Goal: Transaction & Acquisition: Purchase product/service

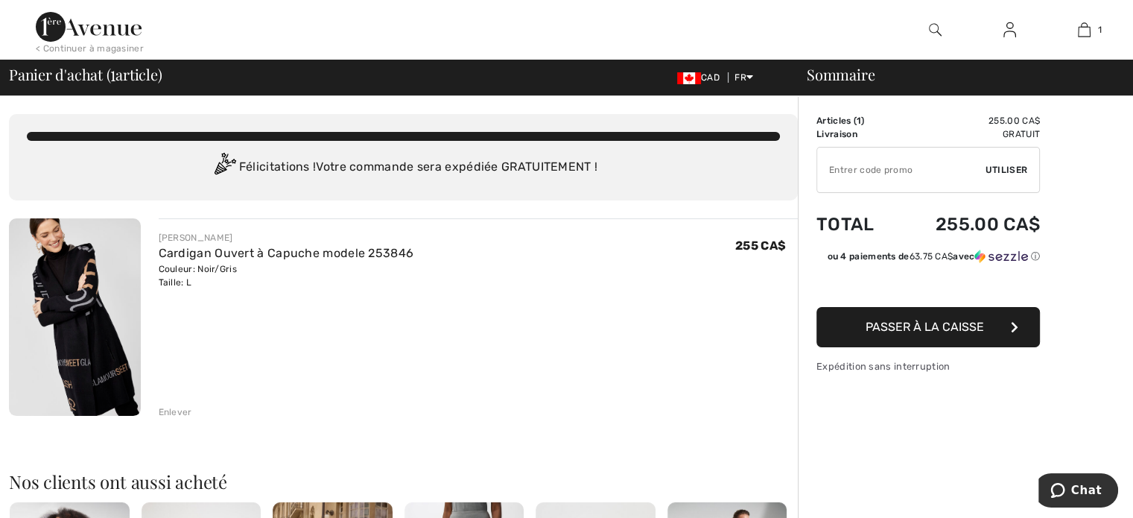
click at [888, 177] on input "TEXT" at bounding box center [901, 170] width 168 height 45
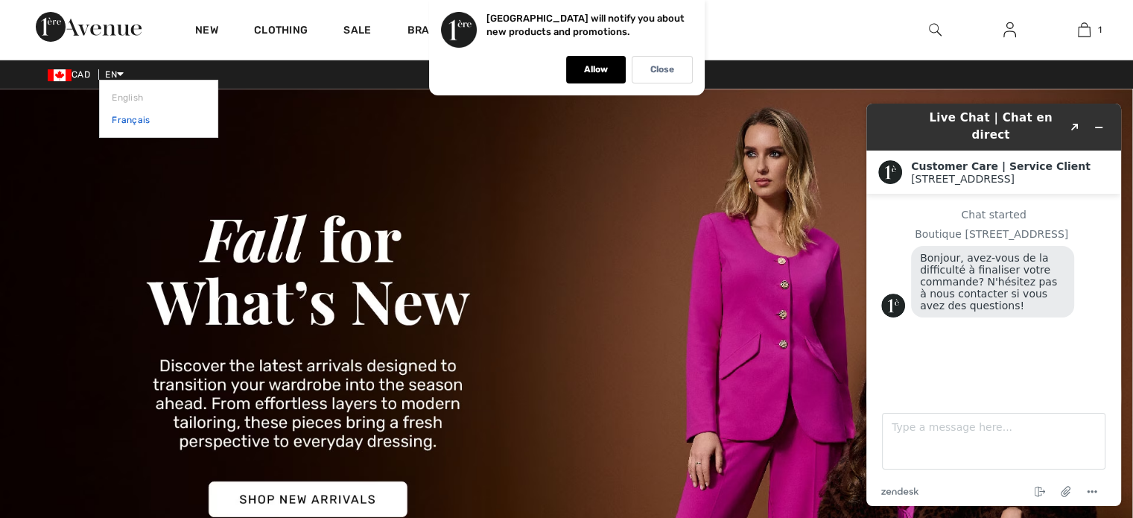
click at [131, 124] on link "Français" at bounding box center [159, 120] width 94 height 22
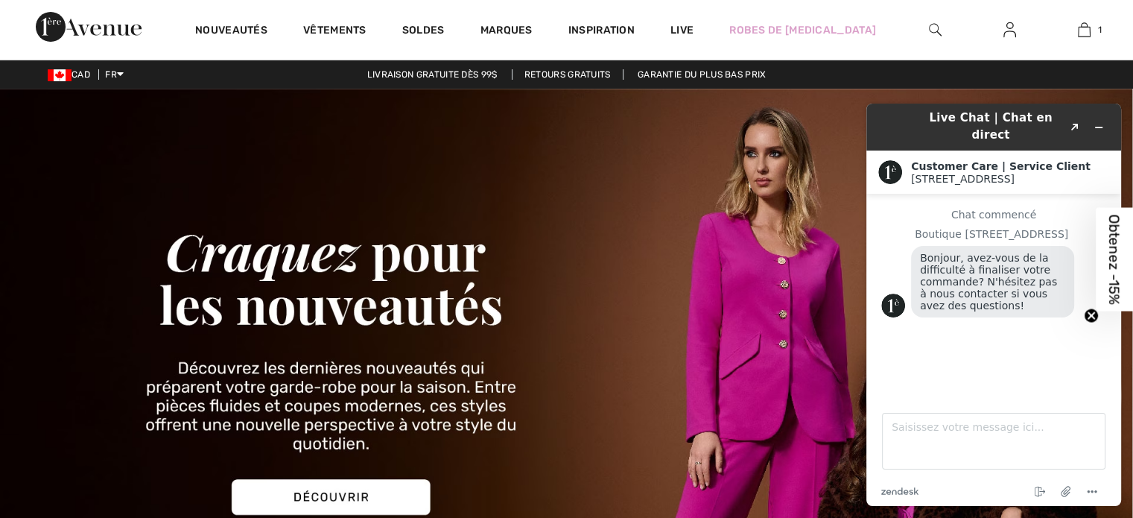
click at [694, 312] on img at bounding box center [566, 360] width 1133 height 543
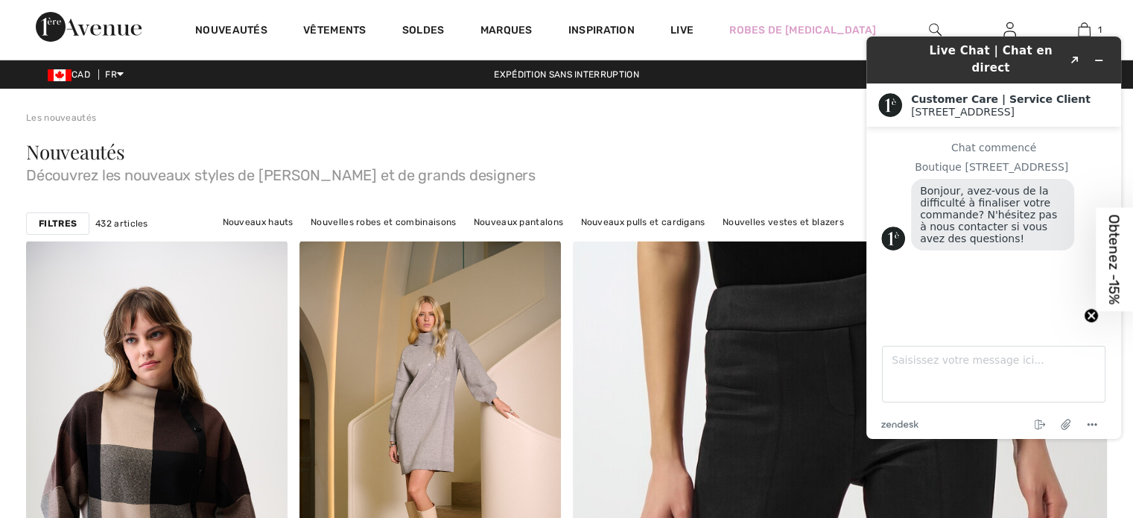
click at [606, 177] on span "Découvrez les nouveaux styles de Joseph Ribkoff et de grands designers" at bounding box center [566, 172] width 1081 height 21
click at [1112, 263] on span "Obtenez -15%" at bounding box center [1114, 259] width 17 height 90
type input "moonlune25@hotmail.com"
drag, startPoint x: 1980, startPoint y: 325, endPoint x: 1125, endPoint y: 325, distance: 854.6
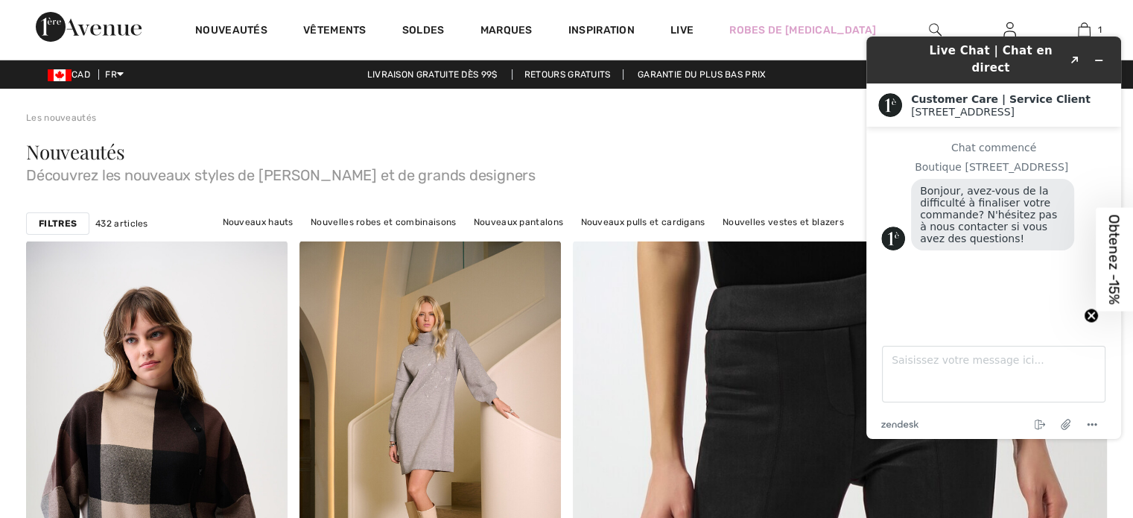
click at [1115, 270] on span "Obtenez -15%" at bounding box center [1114, 259] width 17 height 90
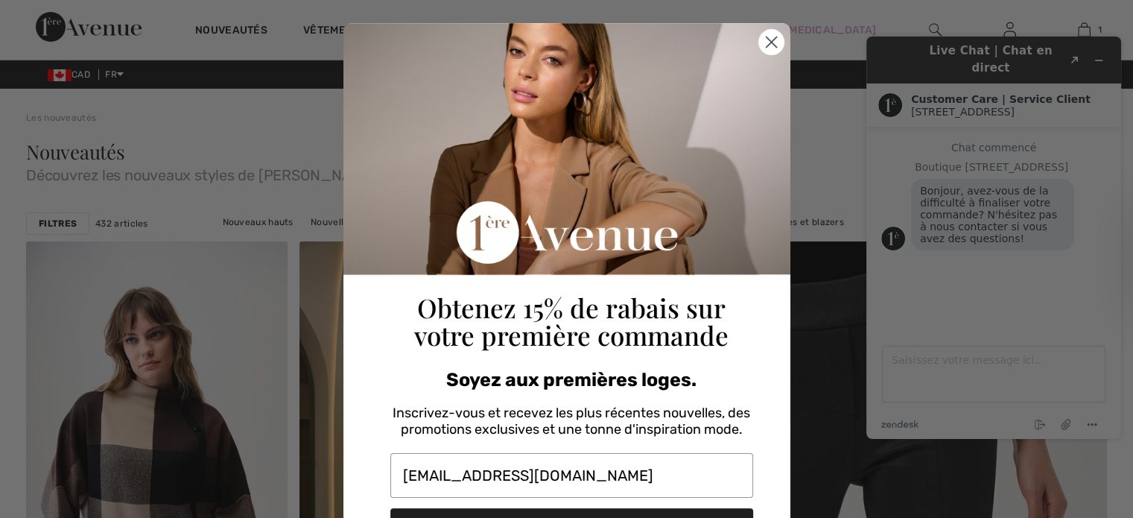
scroll to position [16, 0]
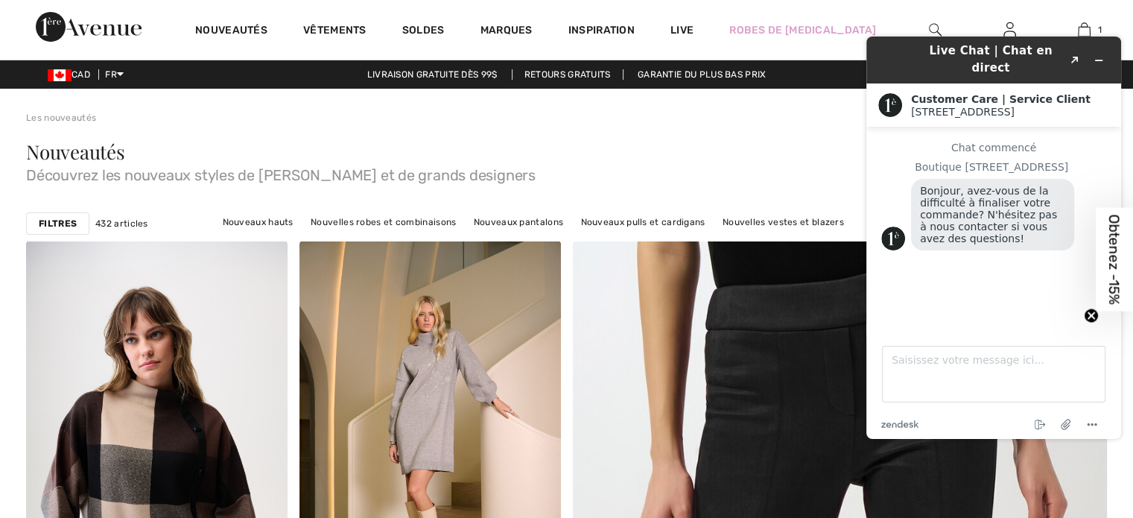
drag, startPoint x: 1980, startPoint y: 399, endPoint x: 1126, endPoint y: 377, distance: 854.9
click at [1097, 57] on icon "Réduire le widget" at bounding box center [1099, 60] width 10 height 10
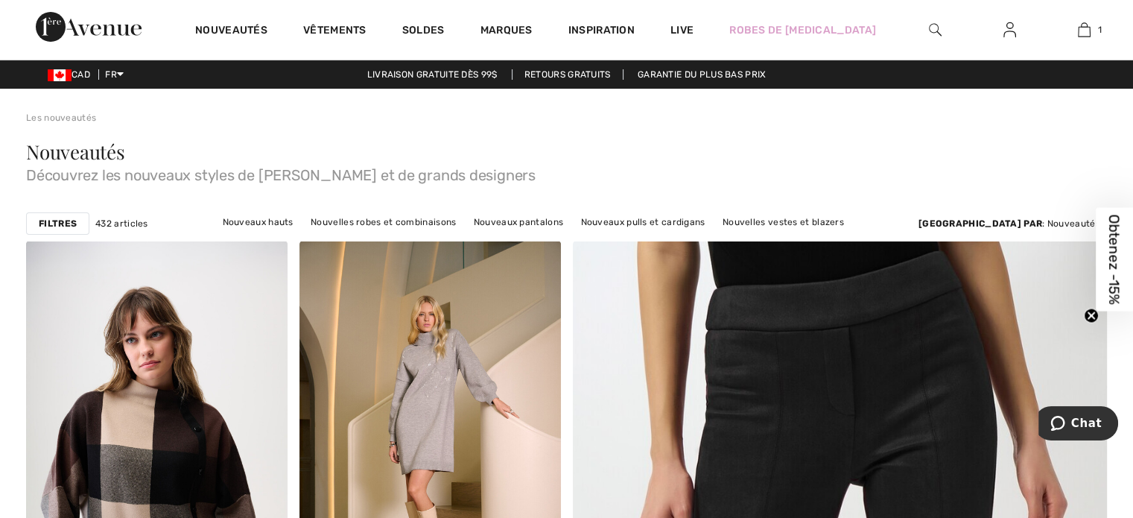
click at [1115, 241] on span "Obtenez -15%" at bounding box center [1114, 259] width 17 height 90
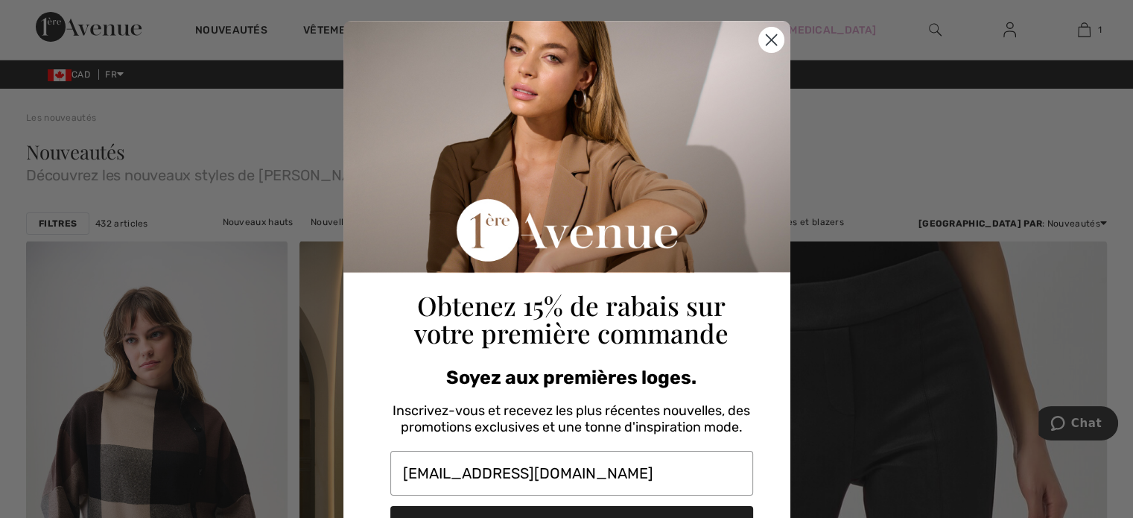
click at [603, 507] on button "ABONNEZ-VOUS" at bounding box center [571, 526] width 363 height 40
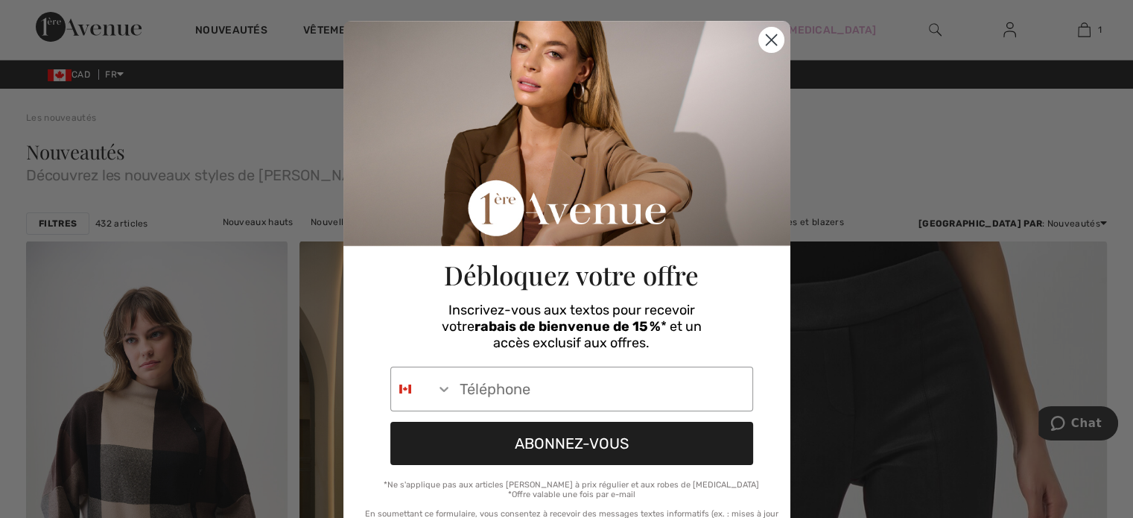
click at [773, 45] on circle "Close dialog" at bounding box center [770, 40] width 25 height 25
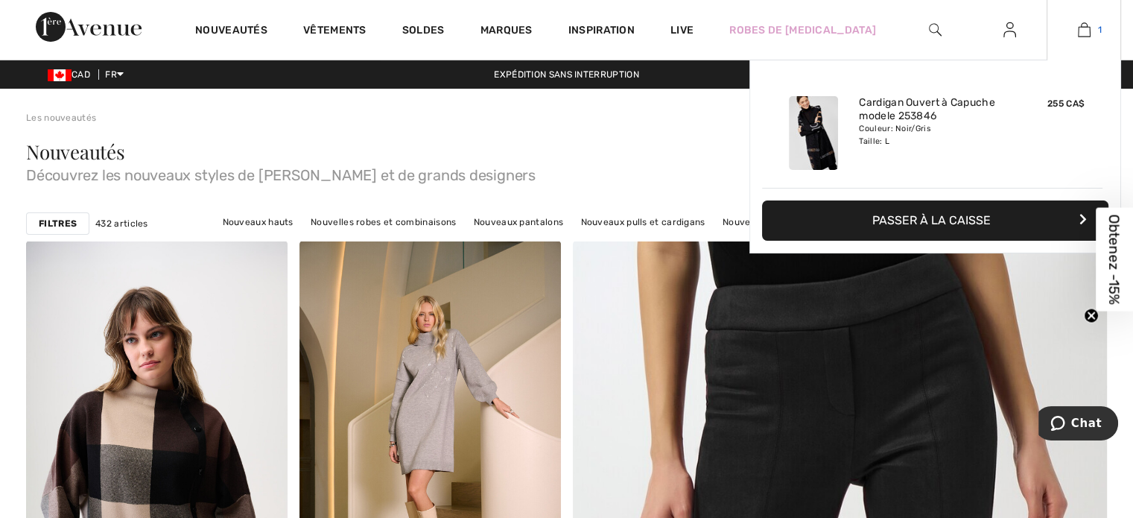
click at [1086, 22] on img at bounding box center [1084, 30] width 13 height 18
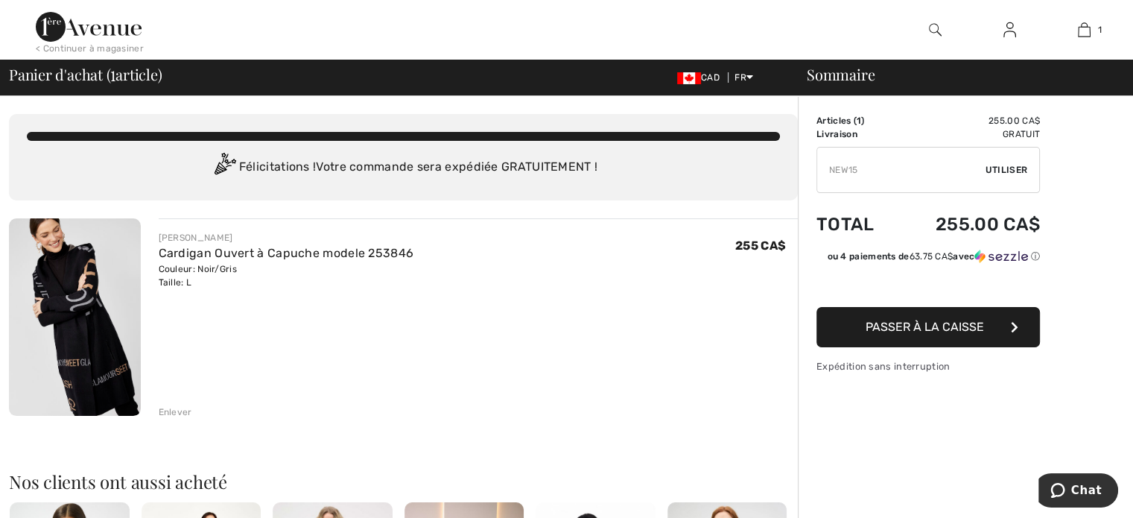
type input "NEW15"
click at [1013, 166] on span "Utiliser" at bounding box center [1007, 169] width 42 height 13
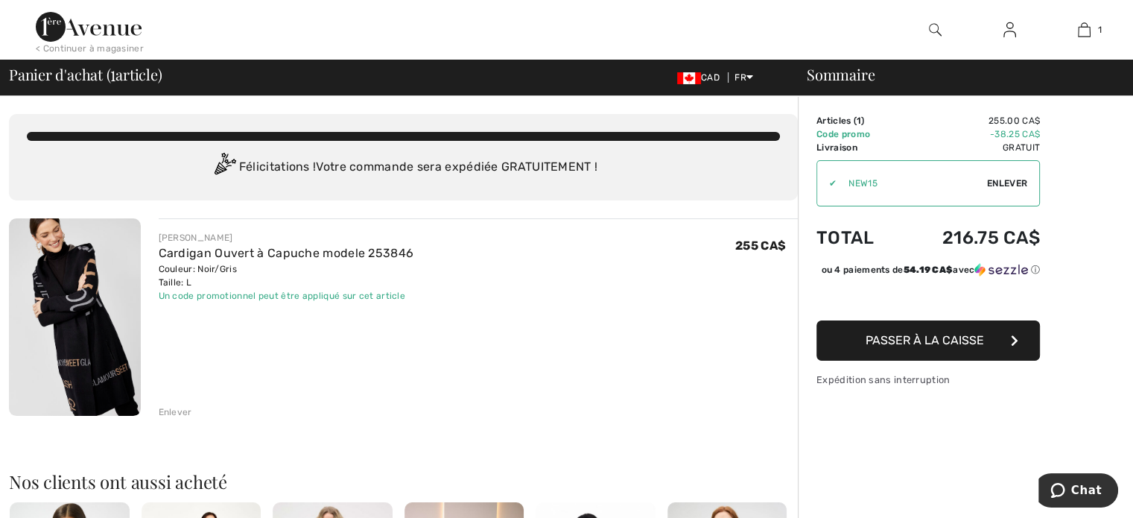
click at [919, 347] on span "Passer à la caisse" at bounding box center [925, 340] width 118 height 14
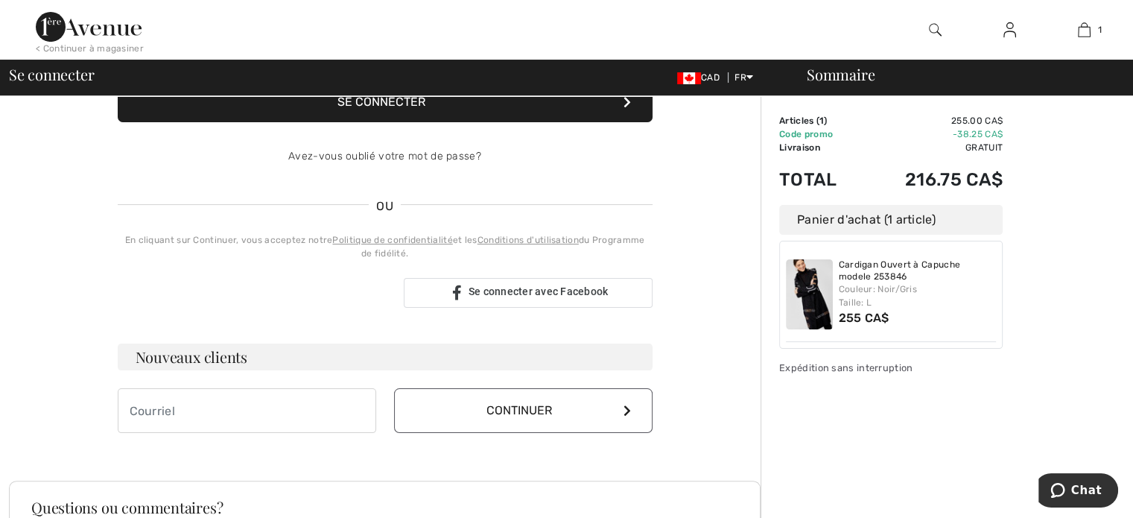
scroll to position [269, 0]
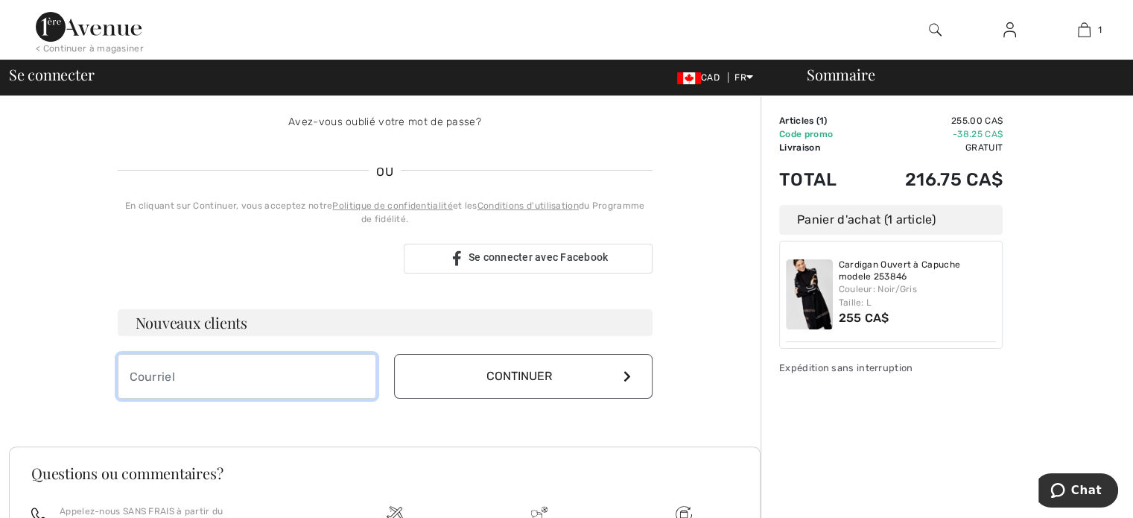
click at [288, 374] on input "email" at bounding box center [247, 376] width 259 height 45
type input "moonlune25@hotmail.com"
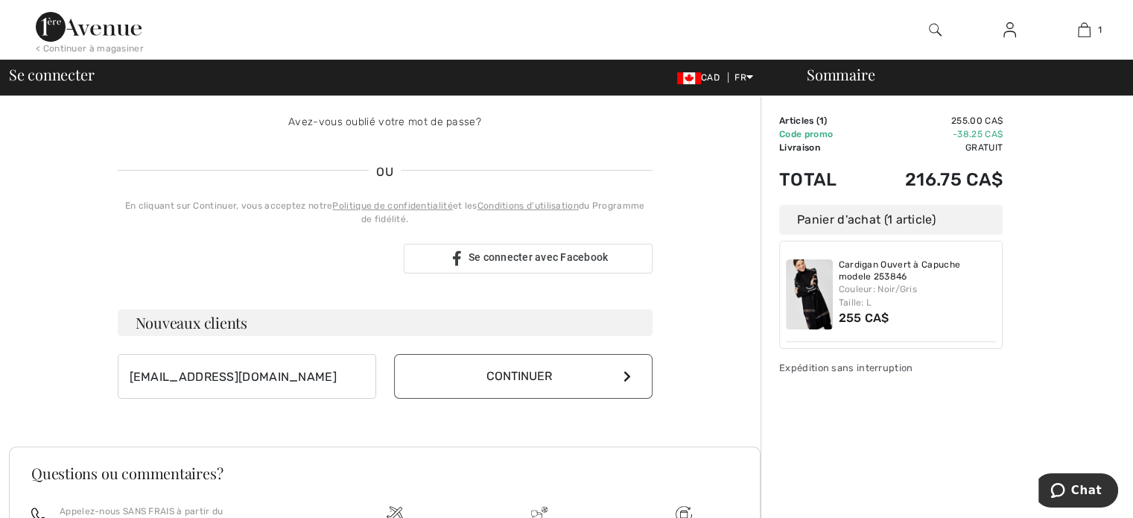
click at [504, 385] on button "Continuer" at bounding box center [523, 376] width 259 height 45
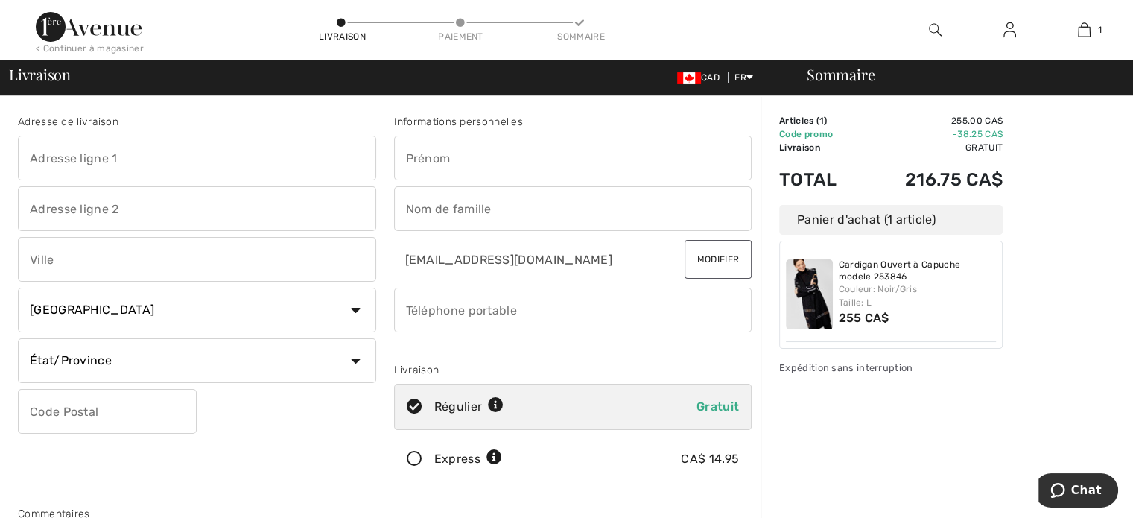
click at [118, 167] on input "text" at bounding box center [197, 158] width 358 height 45
type input "12,rue J-Olier-Lrocque Sud"
click at [122, 270] on input "text" at bounding box center [197, 259] width 358 height 45
type input "Amqui"
click at [207, 359] on select "État/Province Alberta Colombie-Britannique Ile-du-Prince-Edward Manitoba Nouvea…" at bounding box center [197, 360] width 358 height 45
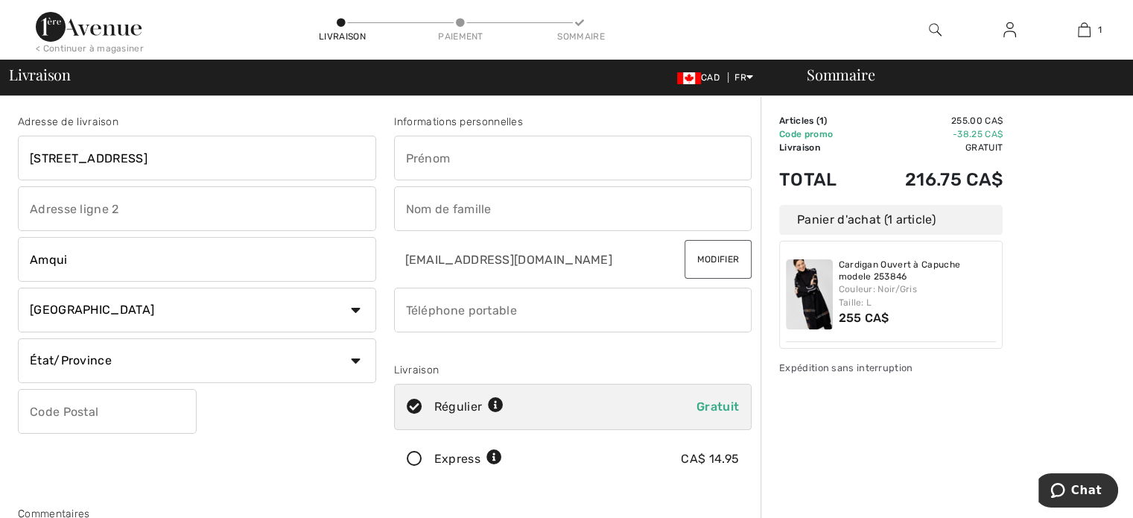
select select "QC"
click at [18, 338] on select "État/Province Alberta Colombie-Britannique Ile-du-Prince-Edward Manitoba Nouvea…" at bounding box center [197, 360] width 358 height 45
click at [83, 402] on input "text" at bounding box center [107, 411] width 179 height 45
type input "G5J1K6"
click at [554, 173] on input "text" at bounding box center [573, 158] width 358 height 45
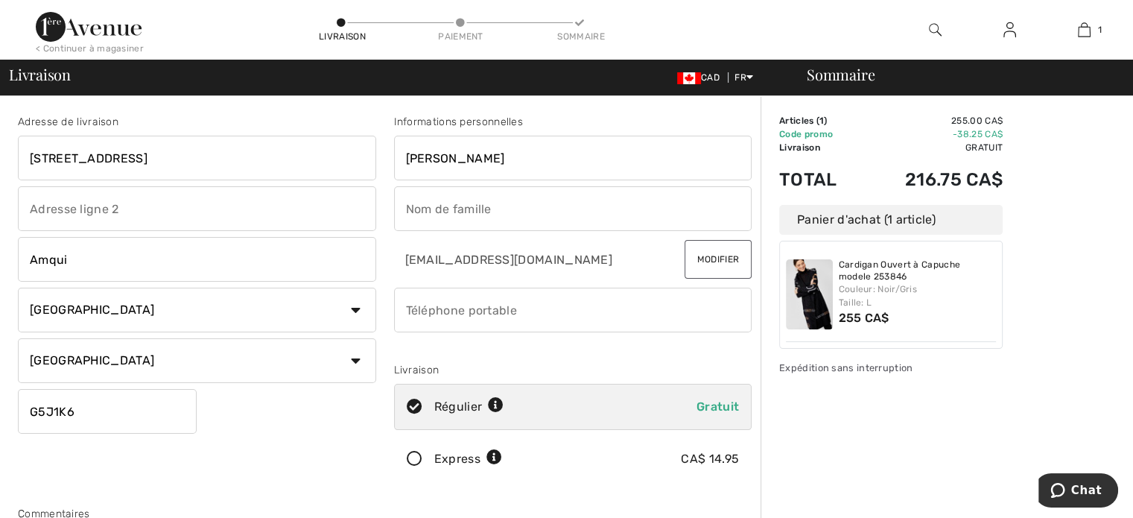
type input "Valerie"
click at [536, 211] on input "text" at bounding box center [573, 208] width 358 height 45
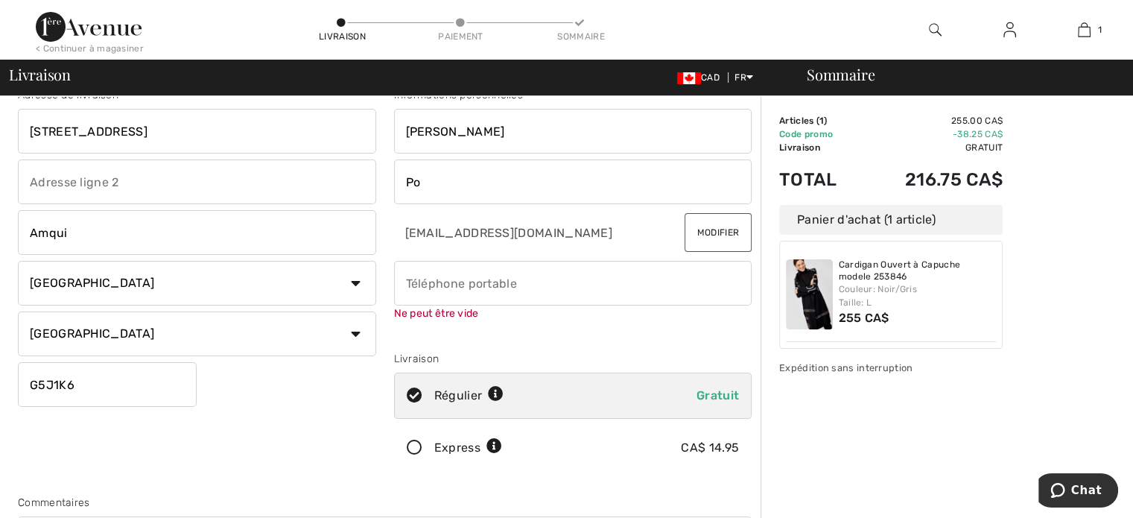
scroll to position [25, 0]
type input "Potvin"
click at [524, 285] on input "phone" at bounding box center [573, 284] width 358 height 45
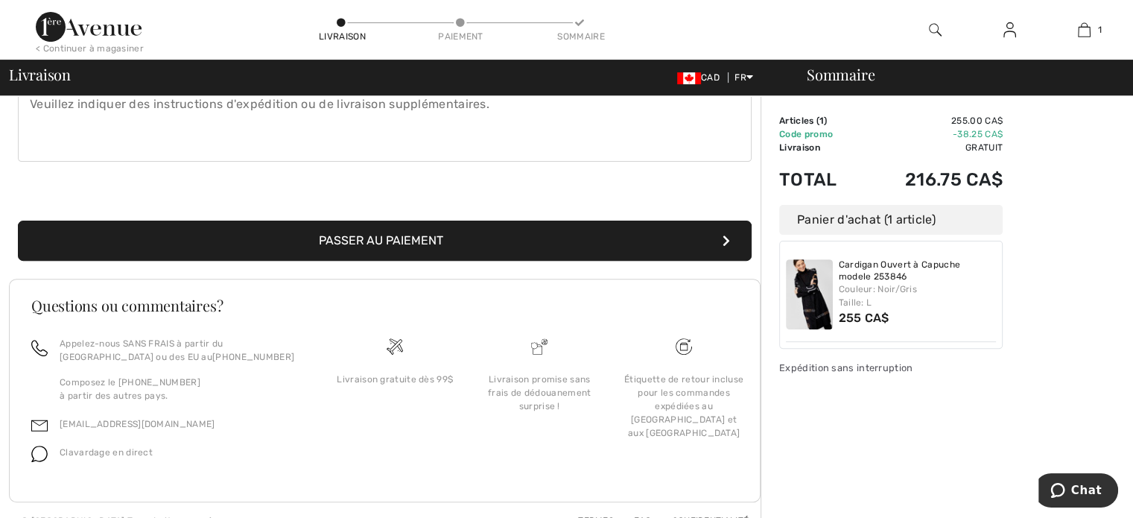
scroll to position [480, 0]
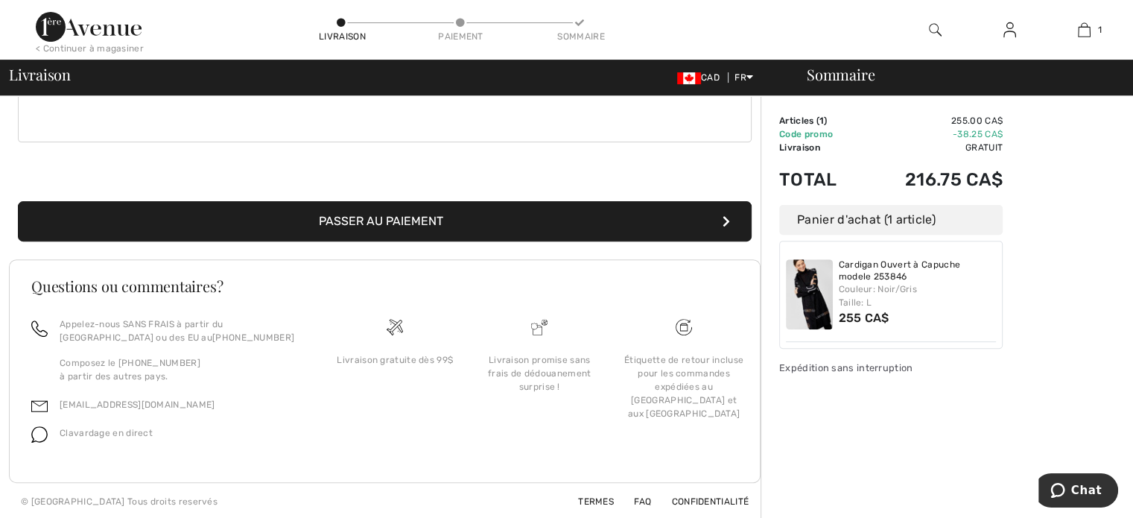
type input "4186297392"
click at [452, 229] on button "Passer au paiement" at bounding box center [385, 221] width 734 height 40
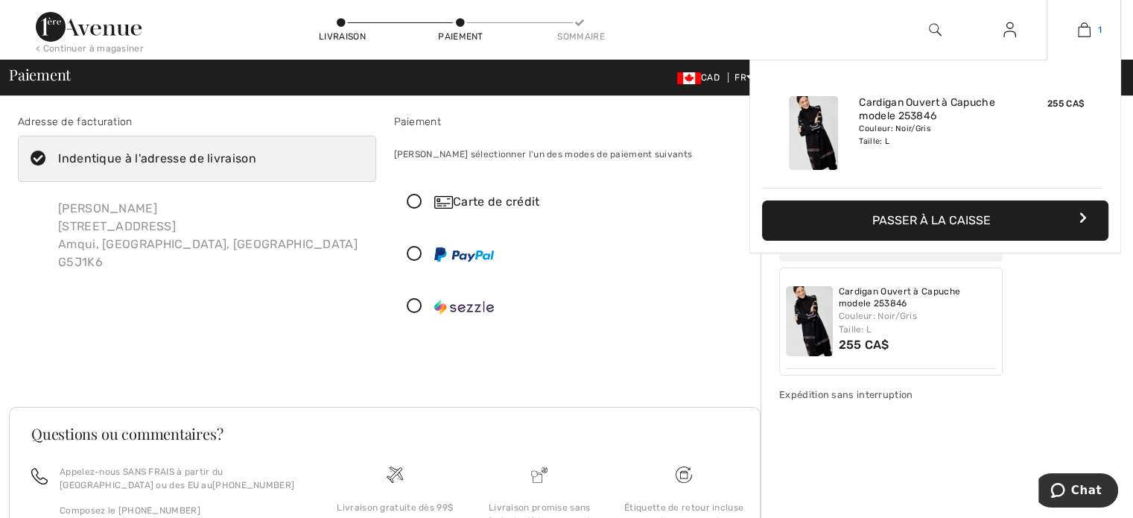
click at [1094, 33] on link "1" at bounding box center [1084, 30] width 73 height 18
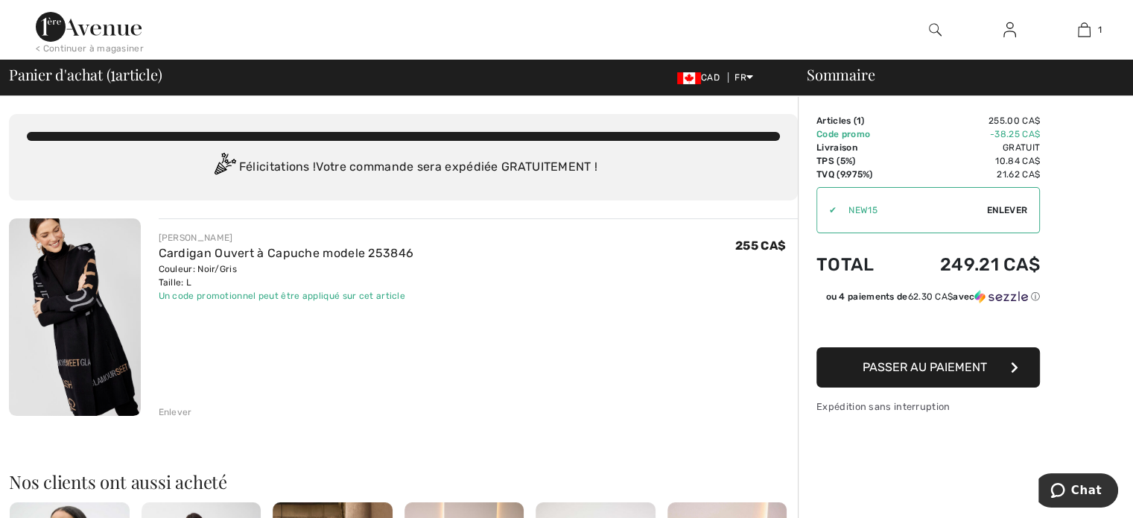
click at [172, 411] on div "Enlever" at bounding box center [176, 411] width 34 height 13
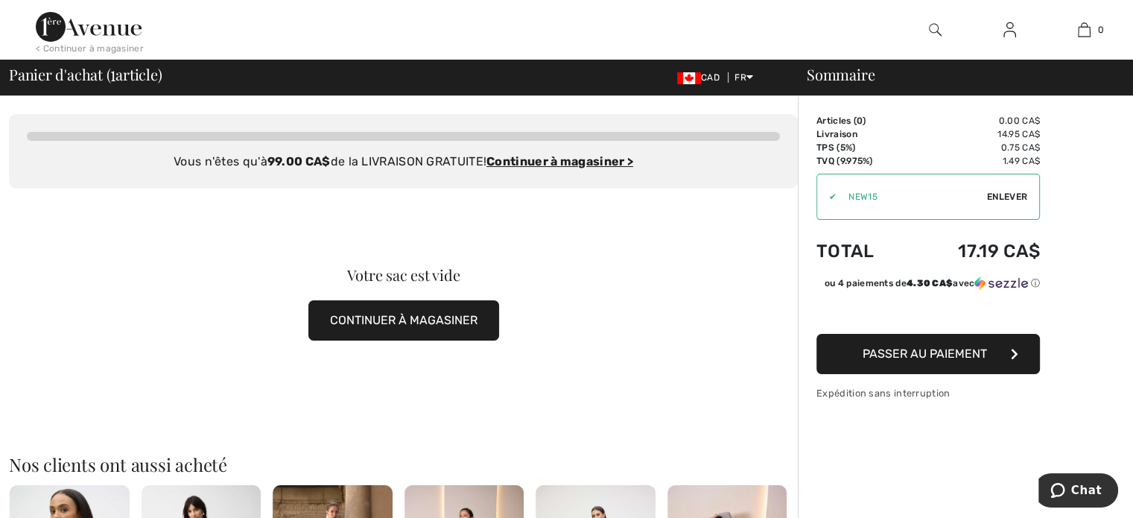
click at [440, 324] on button "CONTINUER À MAGASINER" at bounding box center [403, 320] width 191 height 40
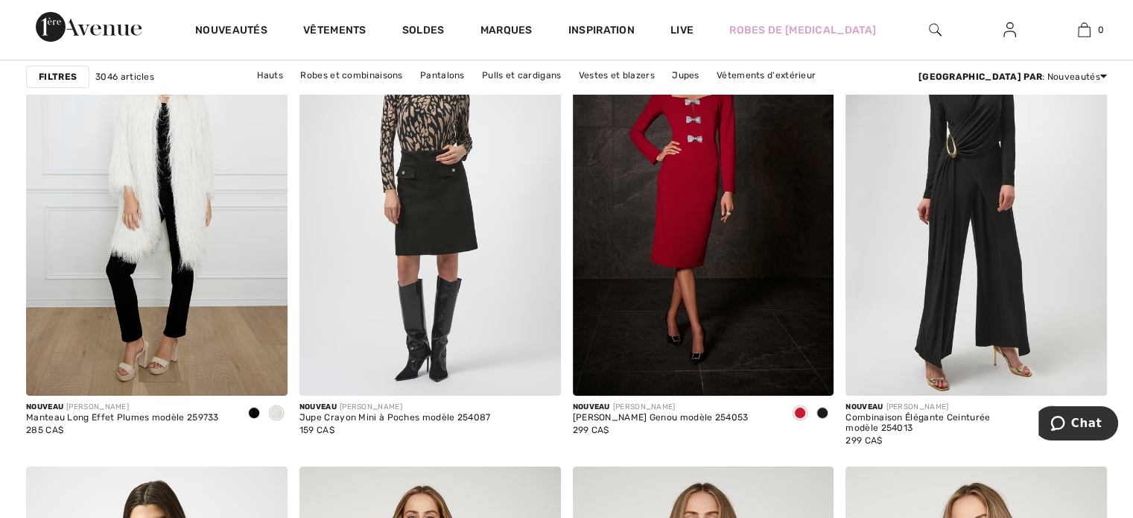
scroll to position [5845, 0]
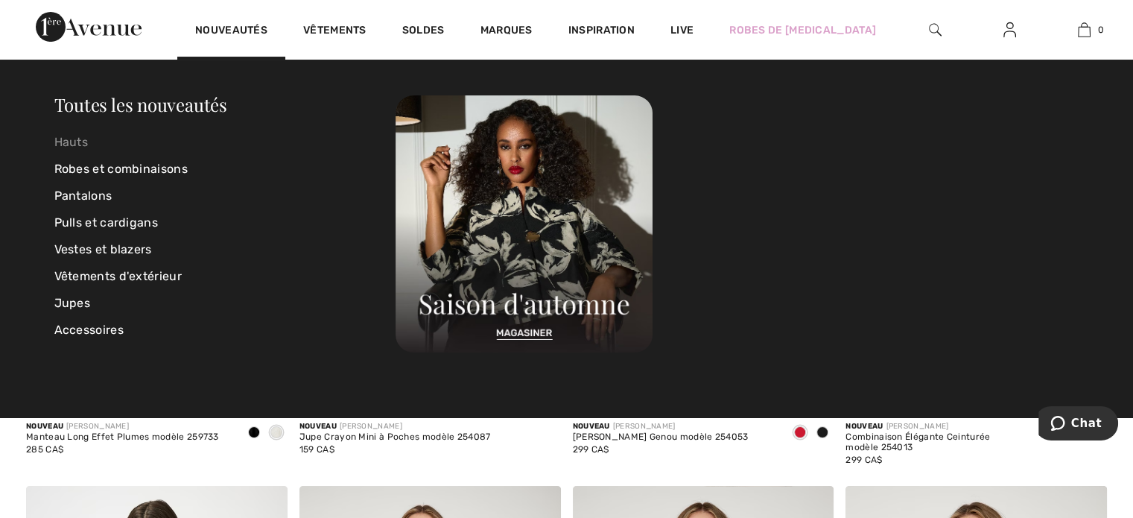
click at [64, 142] on link "Hauts" at bounding box center [225, 142] width 342 height 27
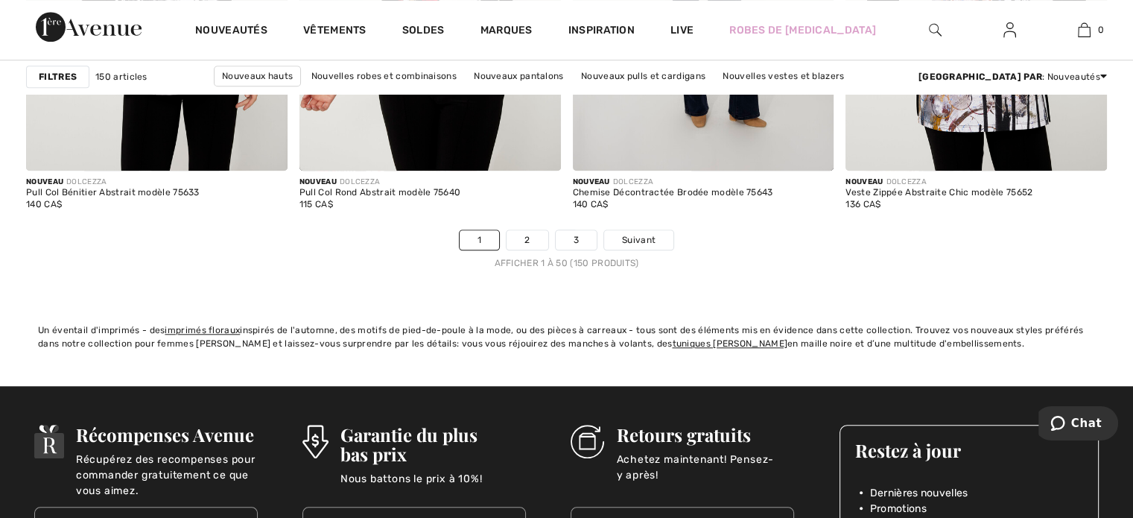
scroll to position [7040, 0]
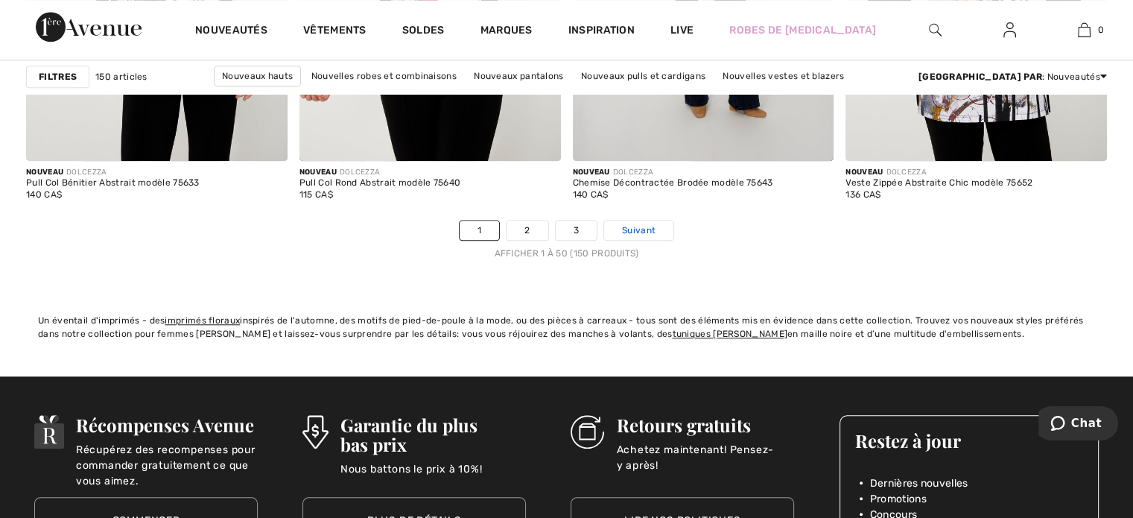
click at [641, 232] on span "Suivant" at bounding box center [639, 230] width 34 height 13
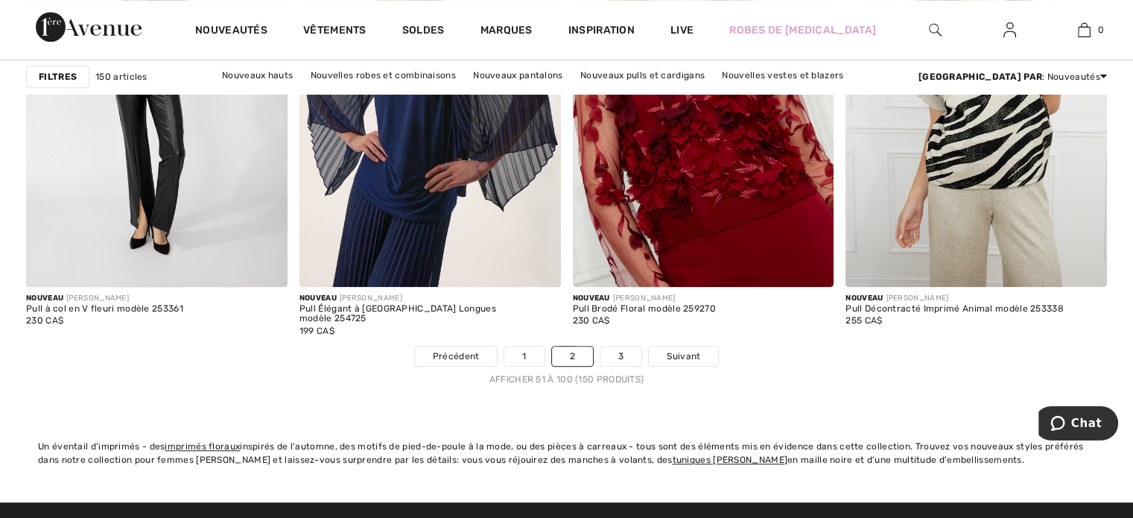
scroll to position [6885, 0]
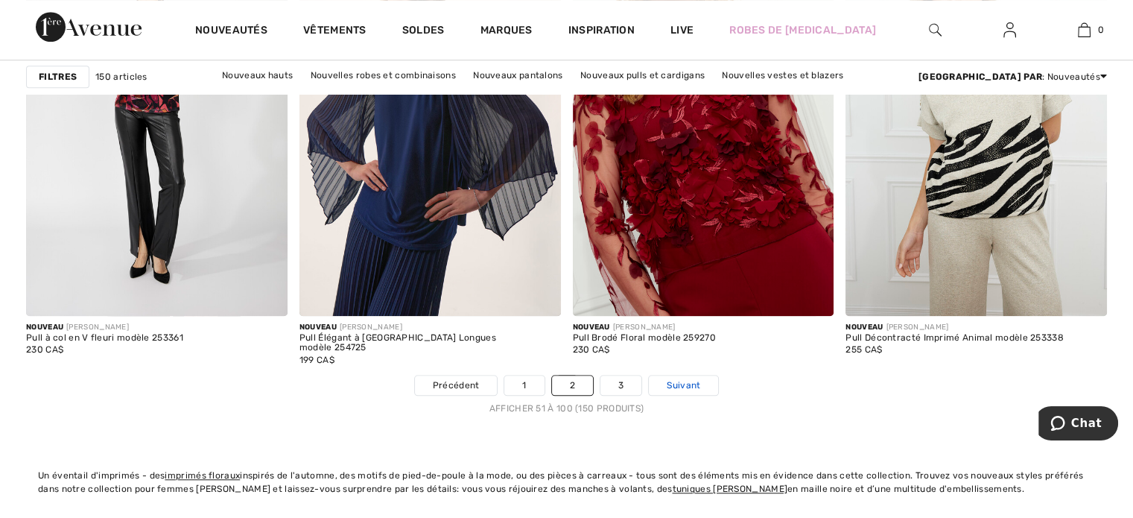
click at [688, 387] on span "Suivant" at bounding box center [684, 384] width 34 height 13
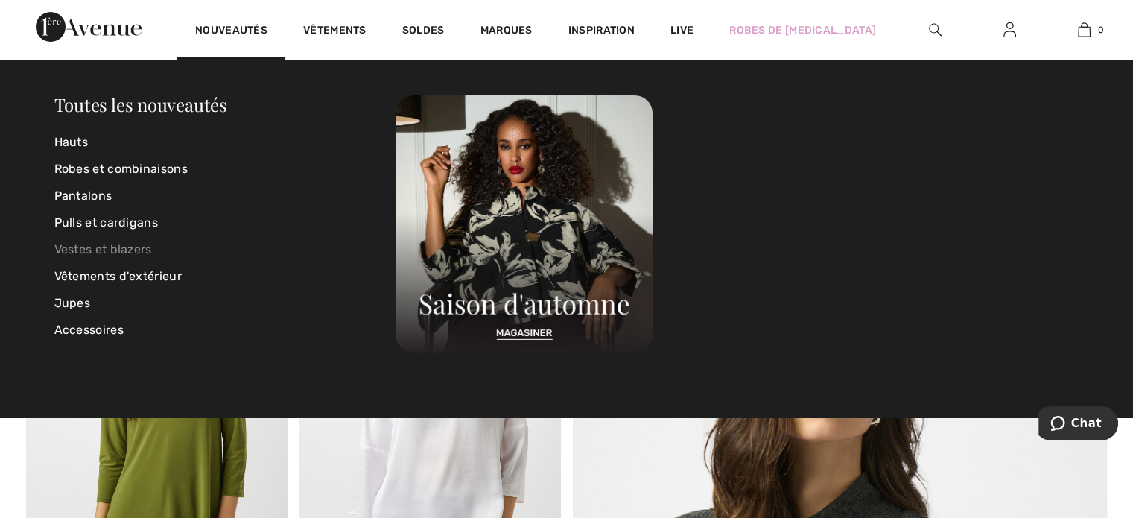
click at [113, 246] on link "Vestes et blazers" at bounding box center [225, 249] width 342 height 27
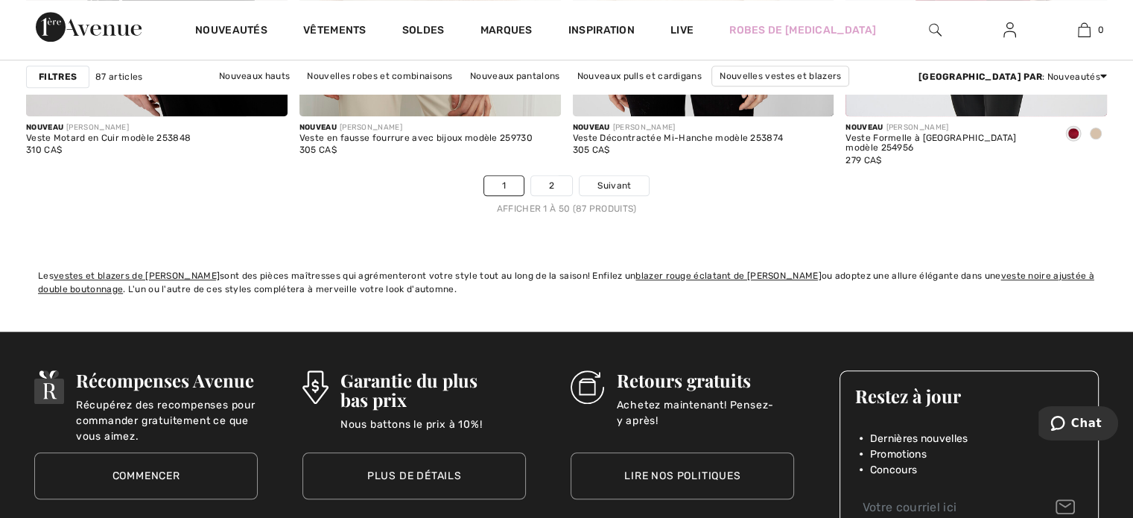
scroll to position [7094, 0]
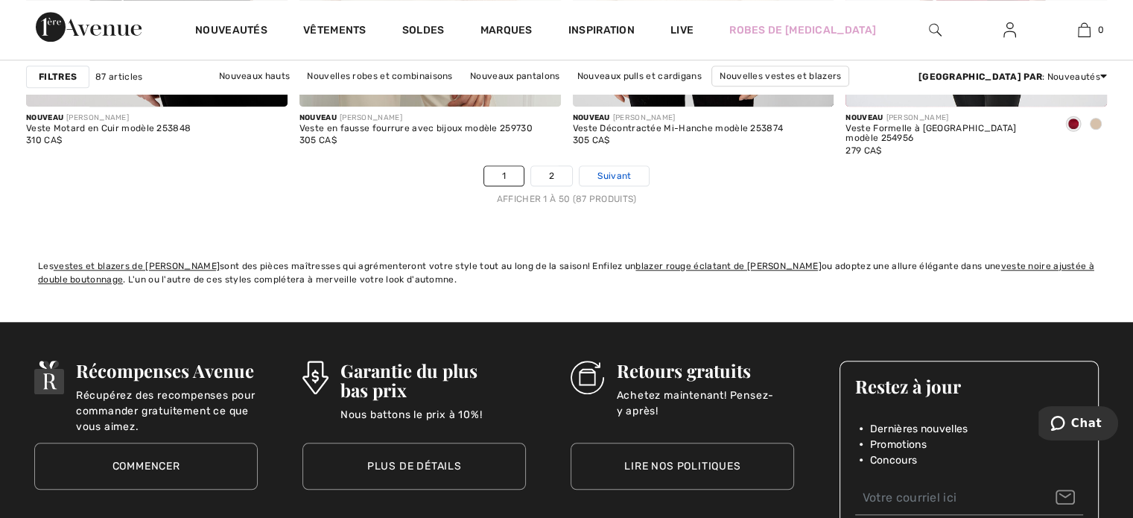
click at [608, 172] on span "Suivant" at bounding box center [615, 175] width 34 height 13
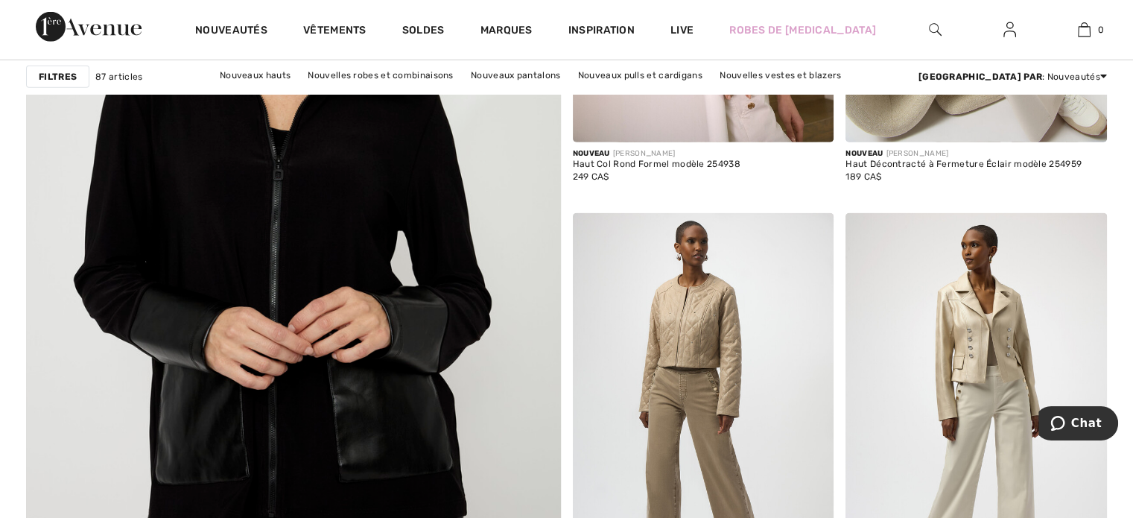
scroll to position [4157, 0]
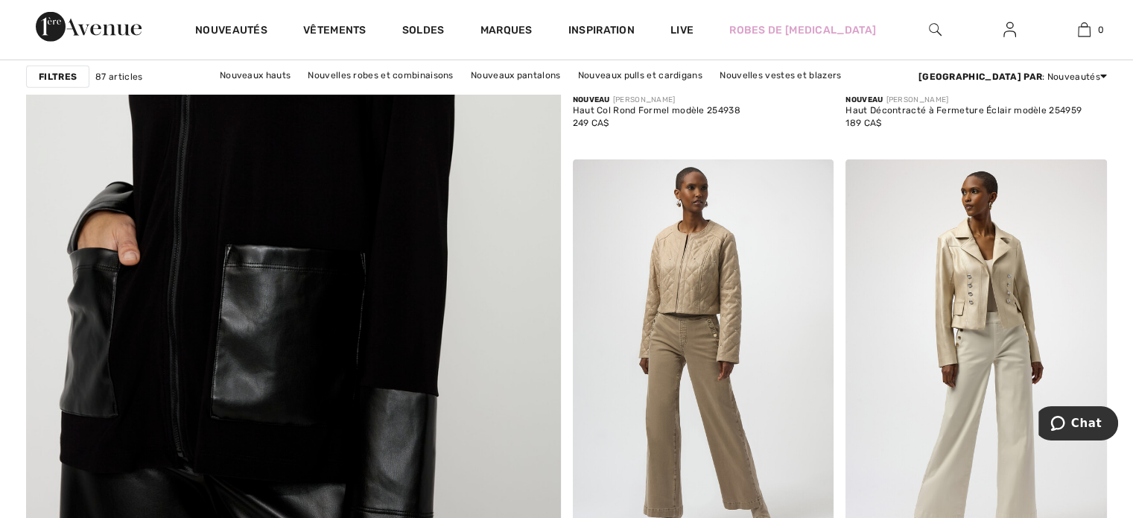
click at [288, 279] on img at bounding box center [292, 178] width 641 height 963
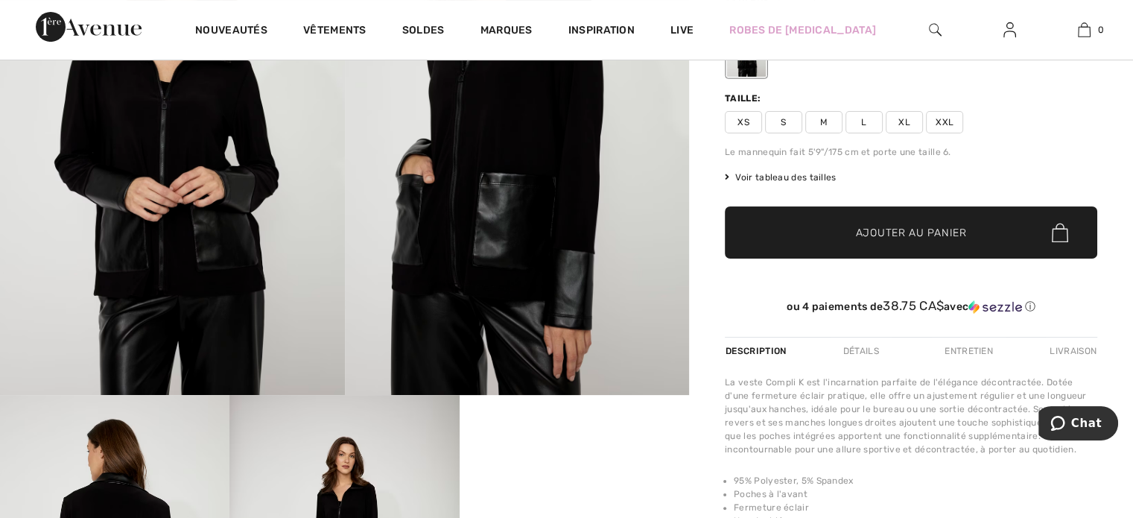
scroll to position [207, 0]
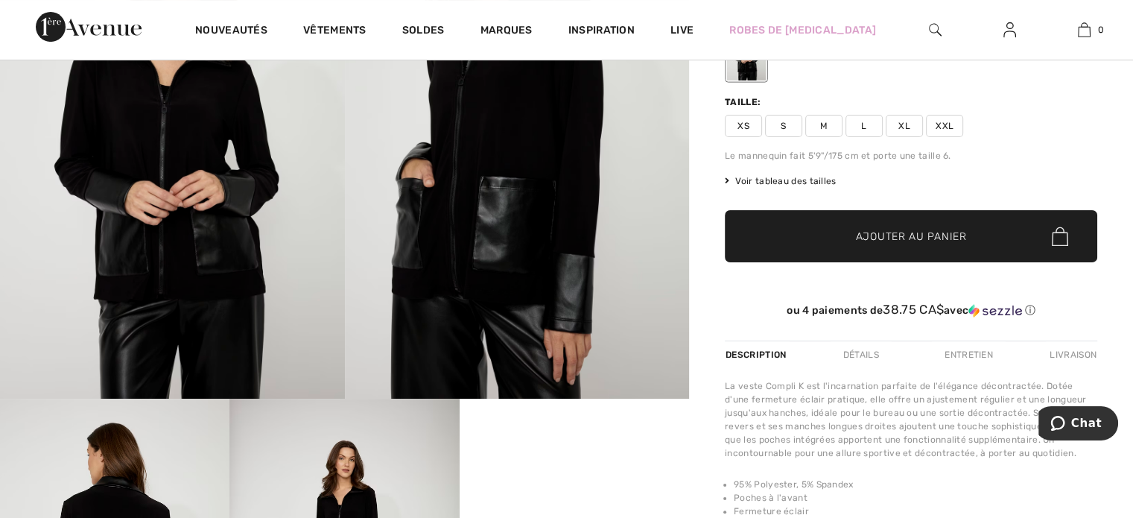
click at [914, 124] on span "XL" at bounding box center [904, 126] width 37 height 22
click at [909, 232] on span "Ajouter au panier" at bounding box center [911, 237] width 111 height 16
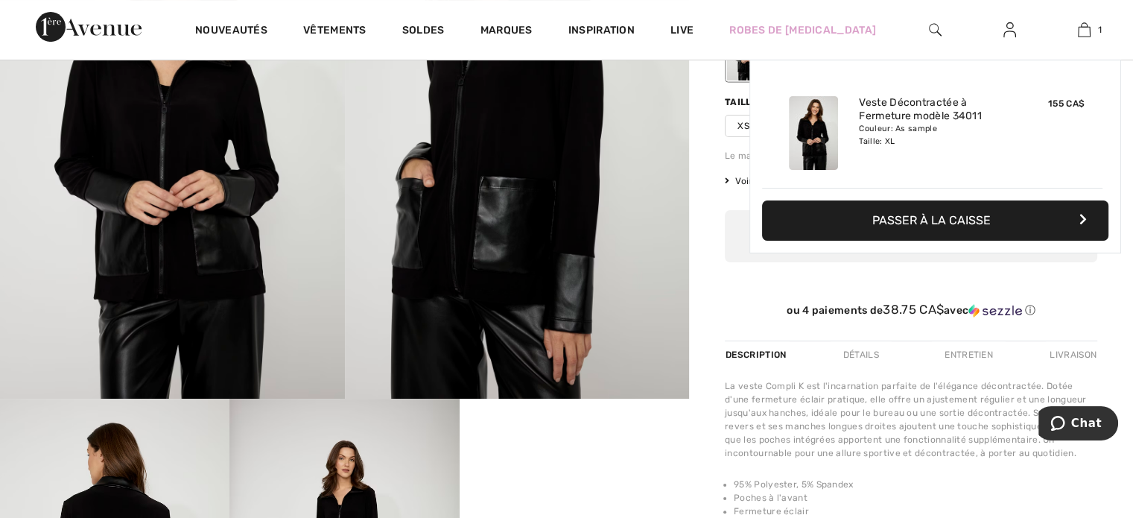
scroll to position [0, 0]
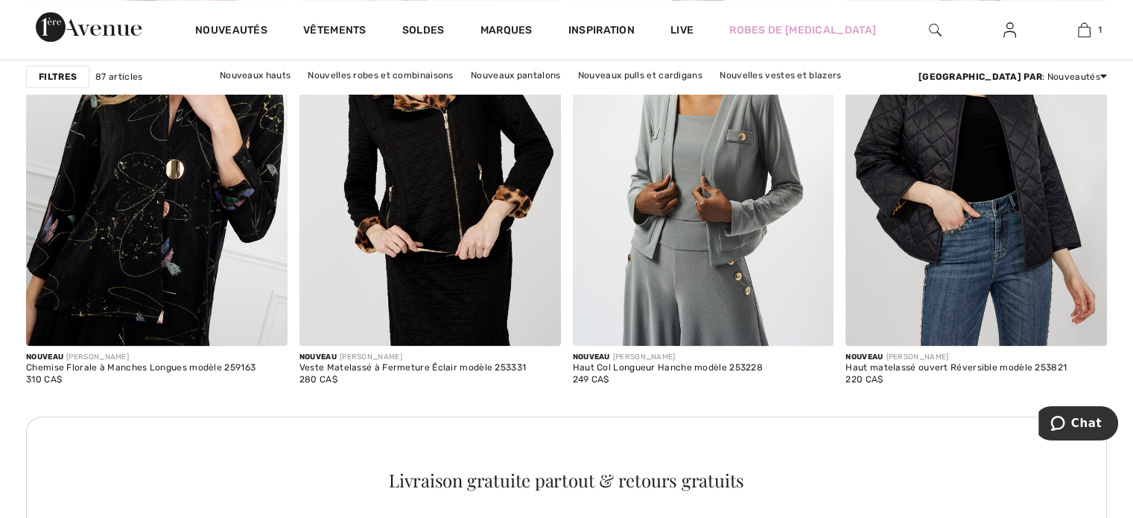
scroll to position [1740, 0]
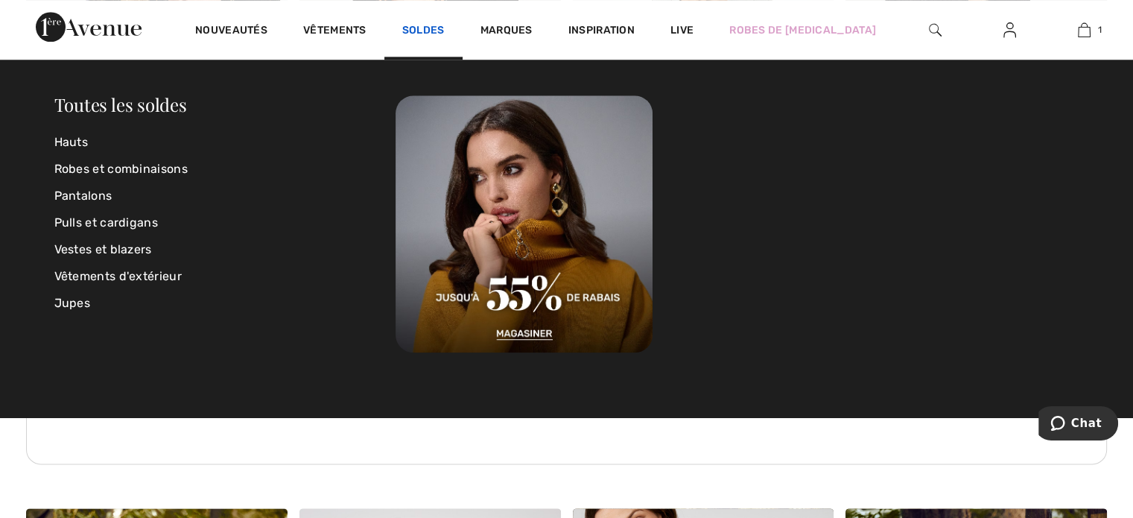
click at [435, 32] on link "Soldes" at bounding box center [423, 32] width 42 height 16
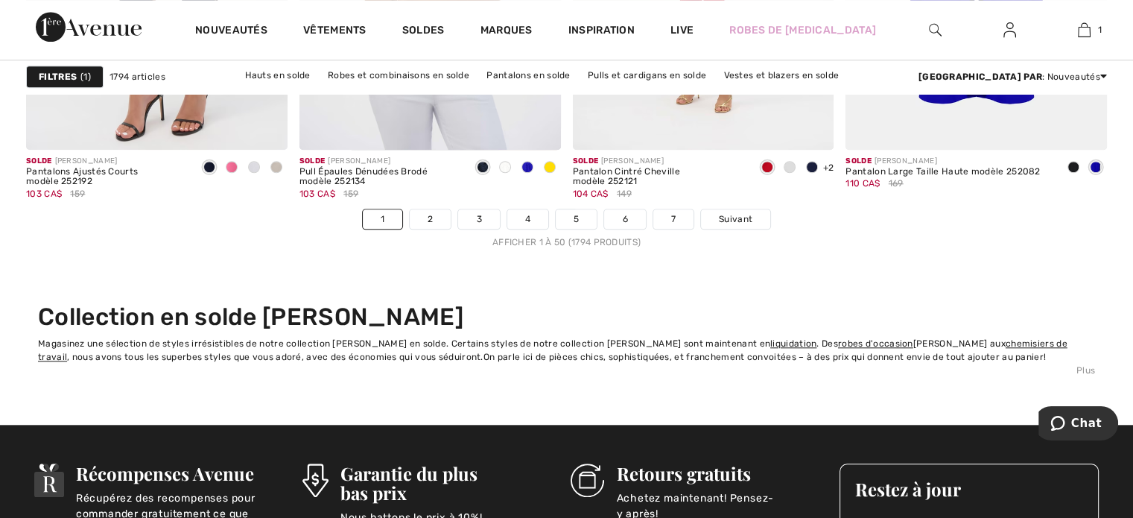
scroll to position [7062, 0]
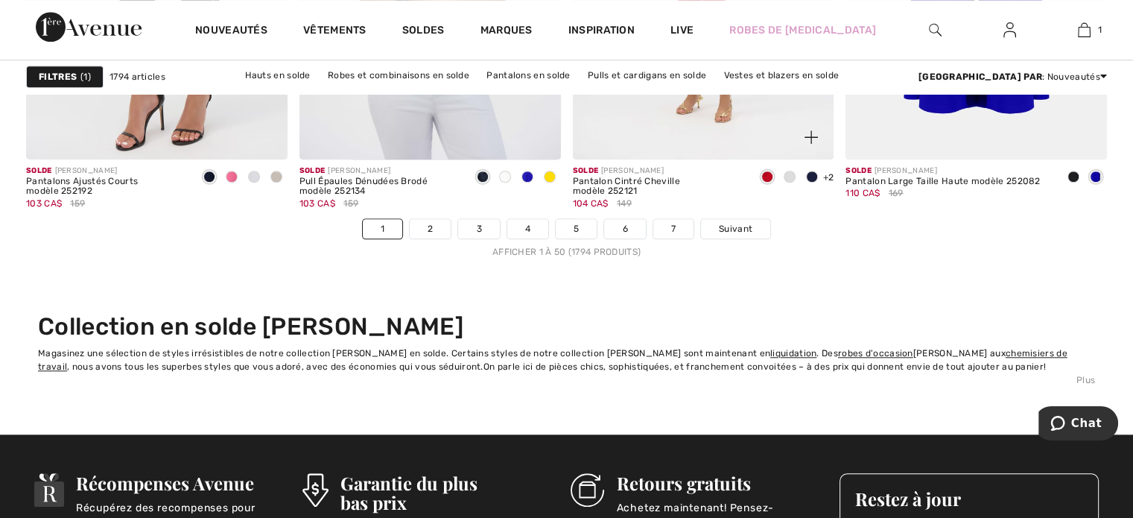
click at [736, 215] on div "Solde JOSEPH RIBKOFF Pantalon Cintré Cheville modèle 252121 104 CA$ 149 +2 5 Co…" at bounding box center [704, 188] width 262 height 59
click at [739, 226] on span "Suivant" at bounding box center [736, 228] width 34 height 13
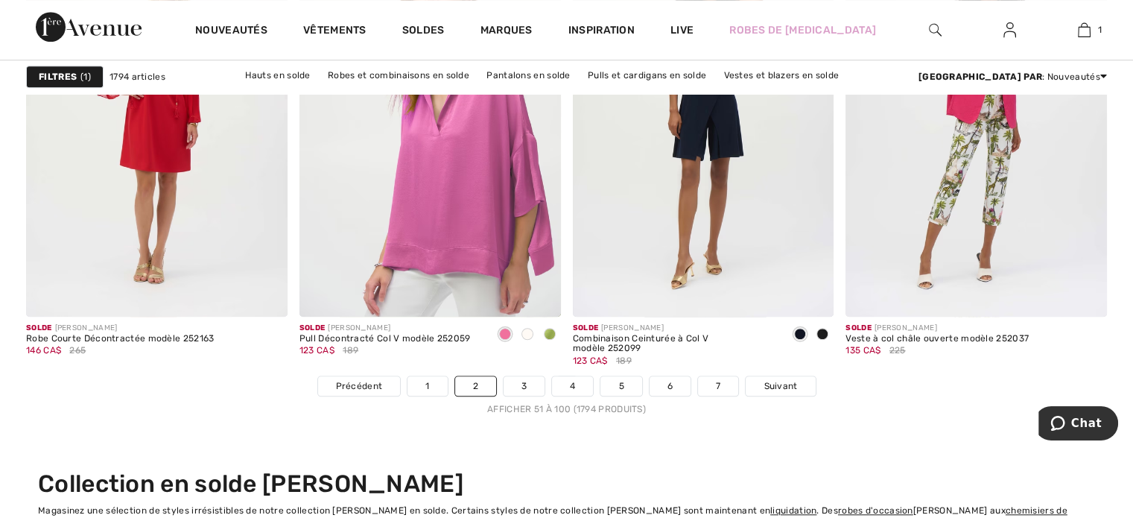
scroll to position [6935, 0]
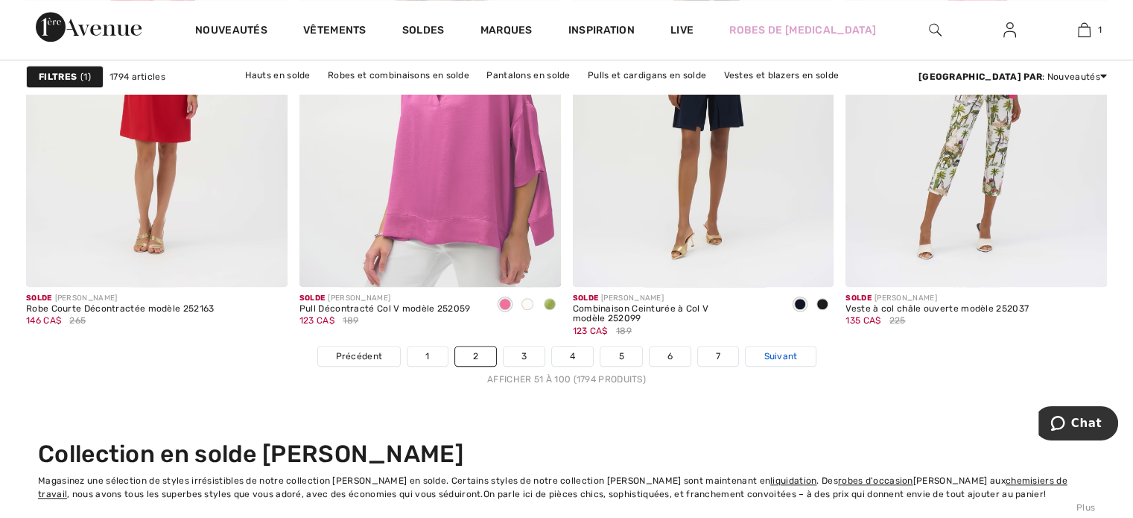
click at [778, 353] on span "Suivant" at bounding box center [781, 355] width 34 height 13
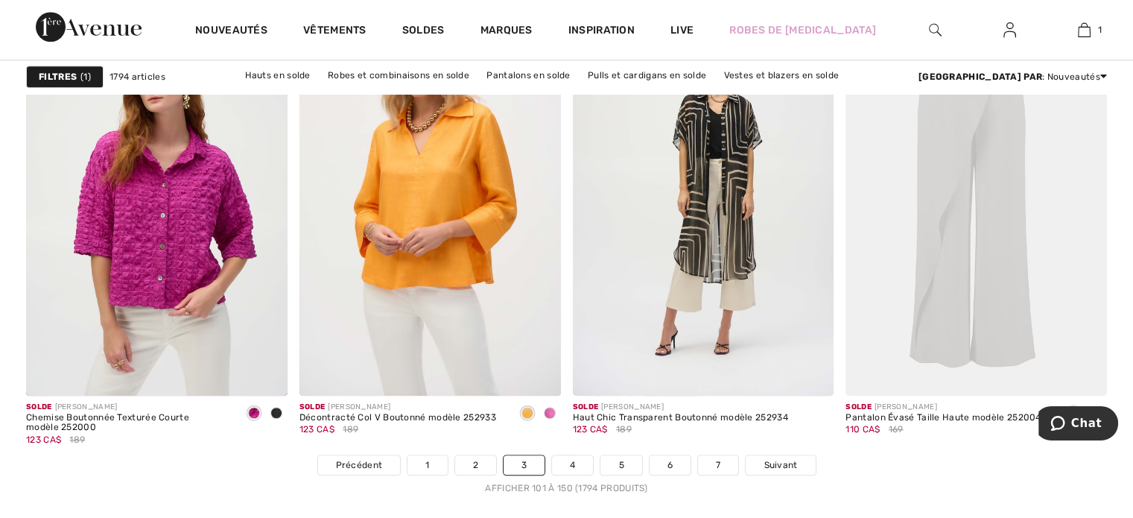
scroll to position [6866, 0]
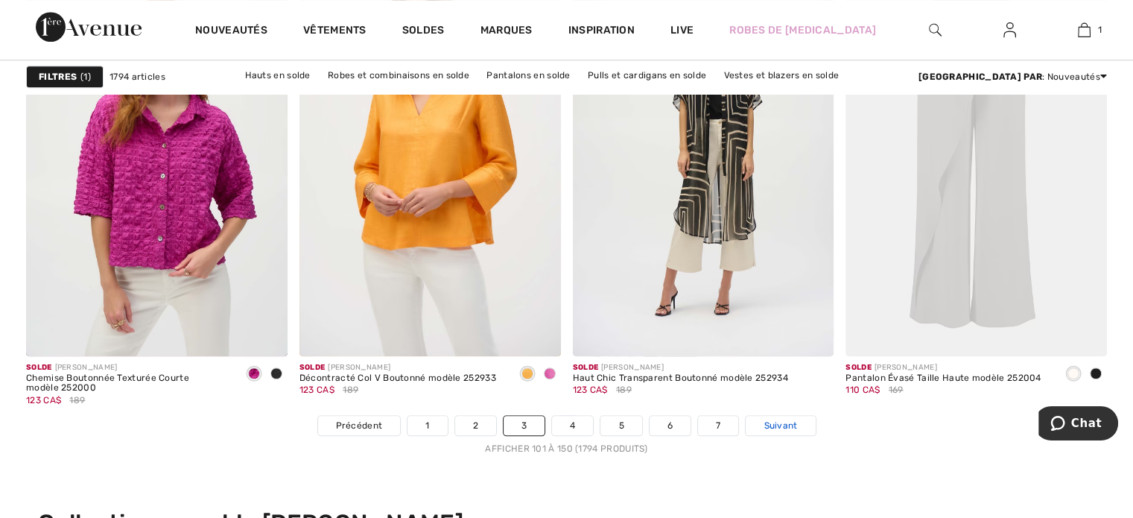
click at [779, 428] on span "Suivant" at bounding box center [781, 425] width 34 height 13
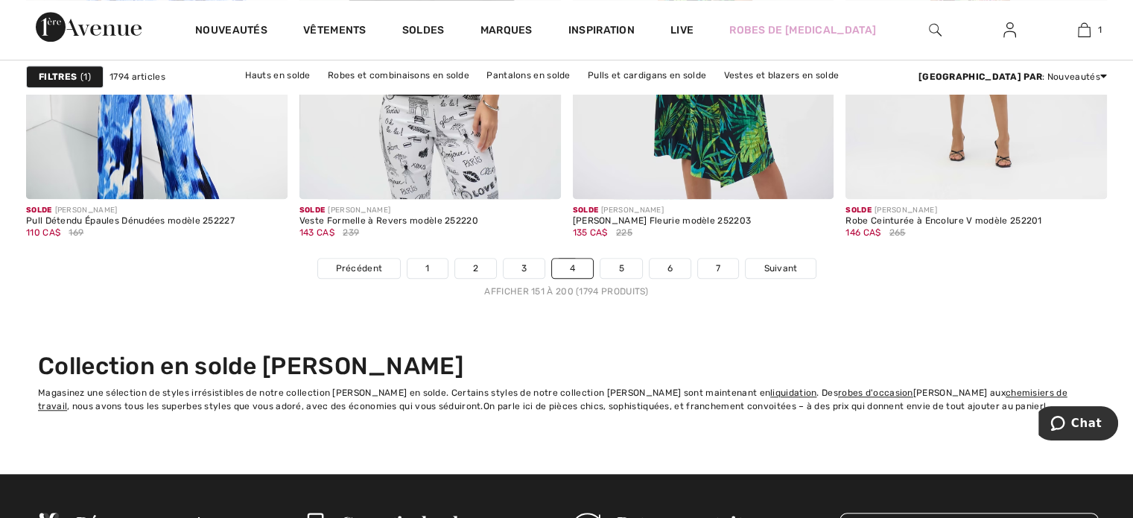
scroll to position [7042, 0]
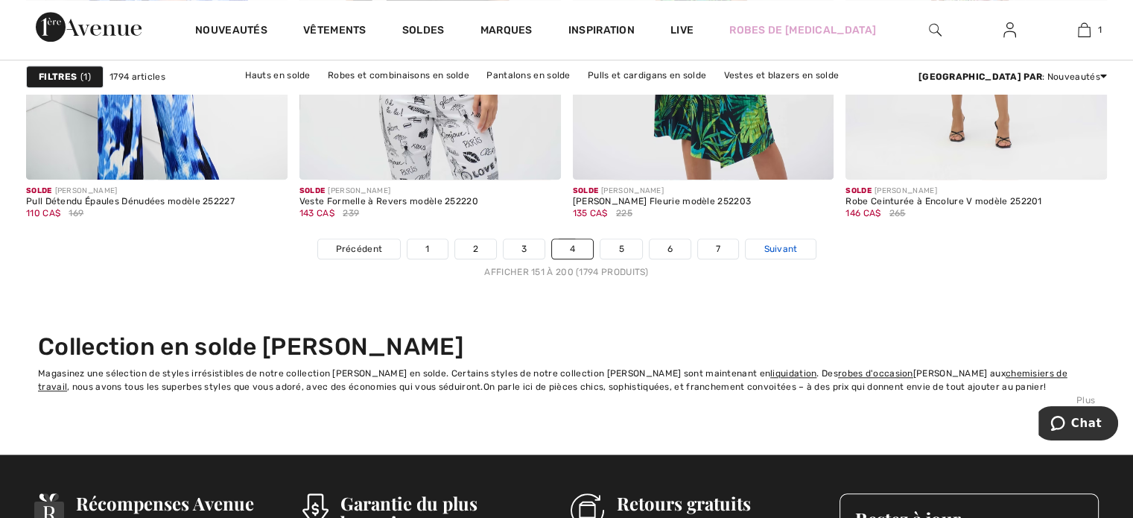
click at [791, 247] on span "Suivant" at bounding box center [781, 248] width 34 height 13
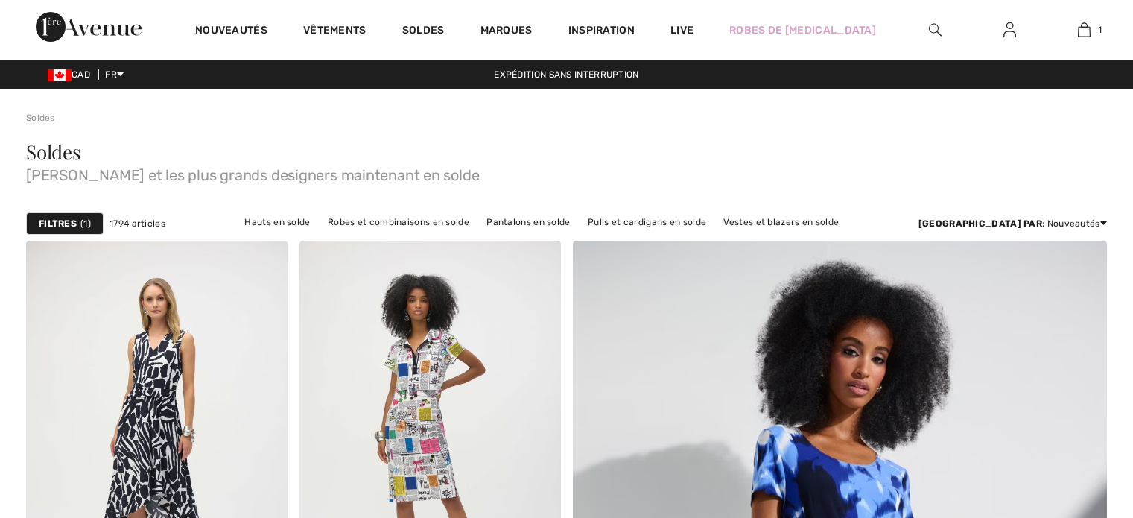
click at [1132, 28] on div "Nouveautés Vêtements Soldes Marques Inspiration Live Robes de bal 1 Ajouté au p…" at bounding box center [566, 30] width 1133 height 60
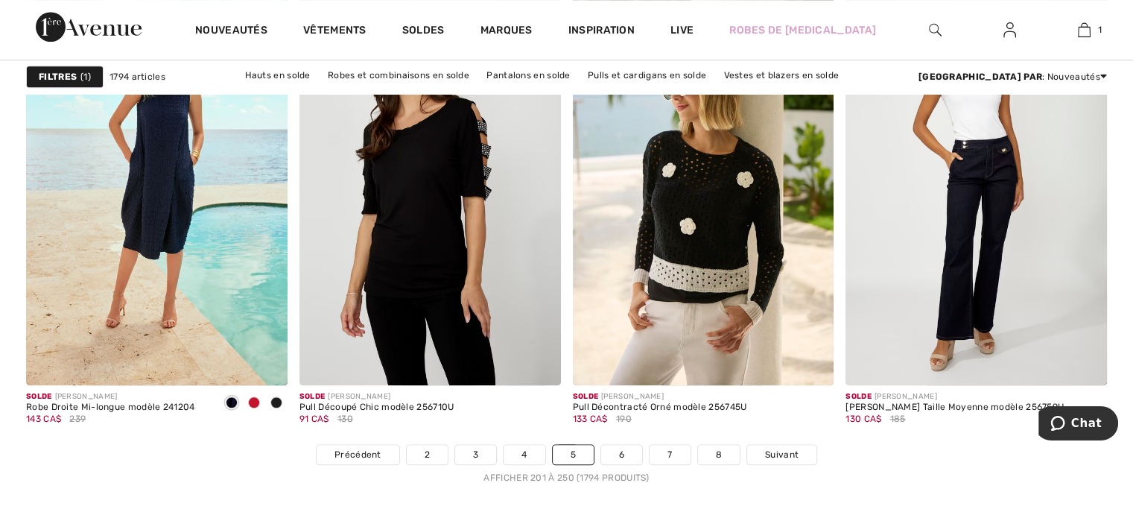
scroll to position [6846, 0]
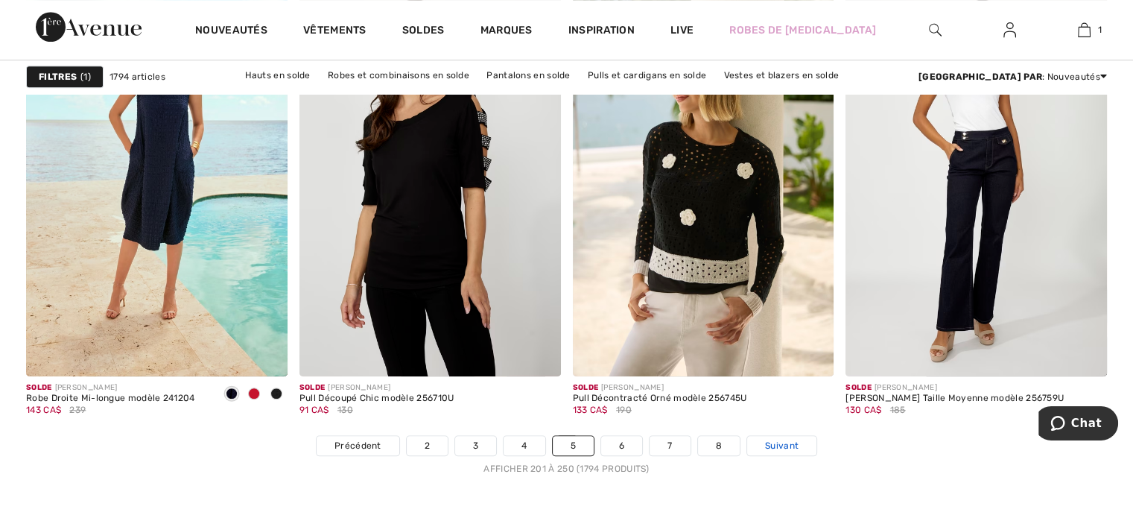
click at [785, 443] on span "Suivant" at bounding box center [782, 445] width 34 height 13
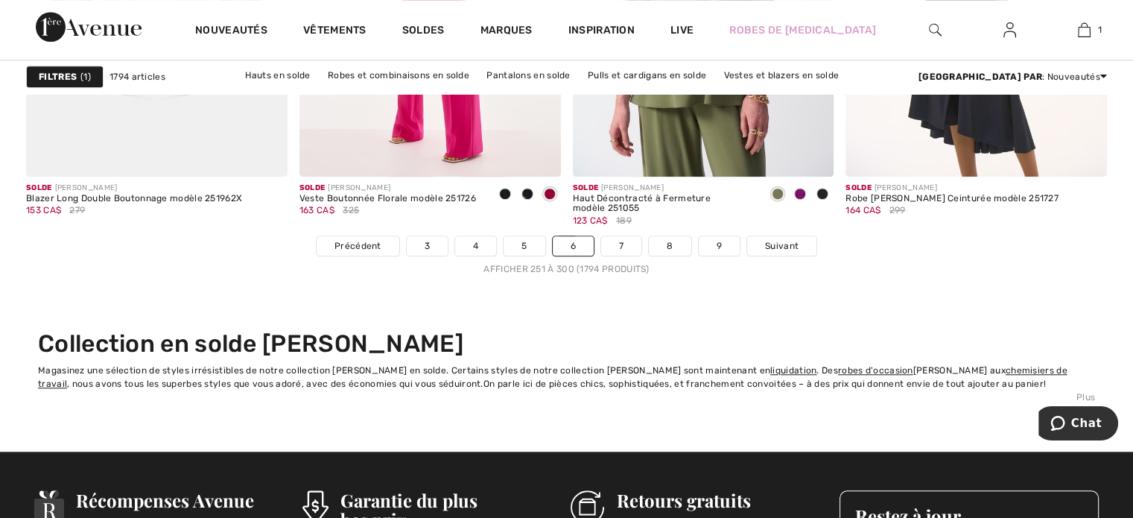
scroll to position [7134, 0]
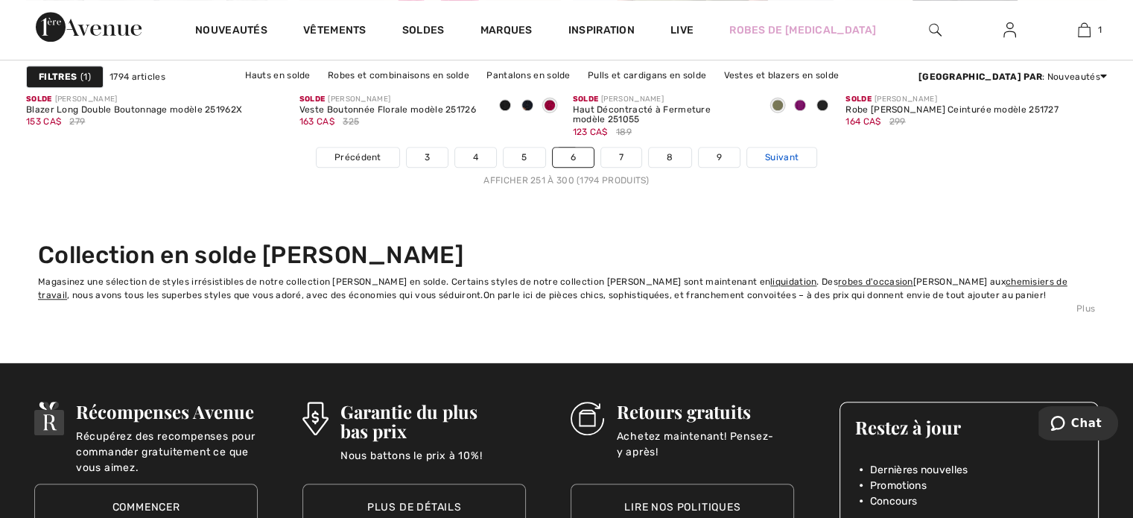
click at [777, 151] on span "Suivant" at bounding box center [782, 157] width 34 height 13
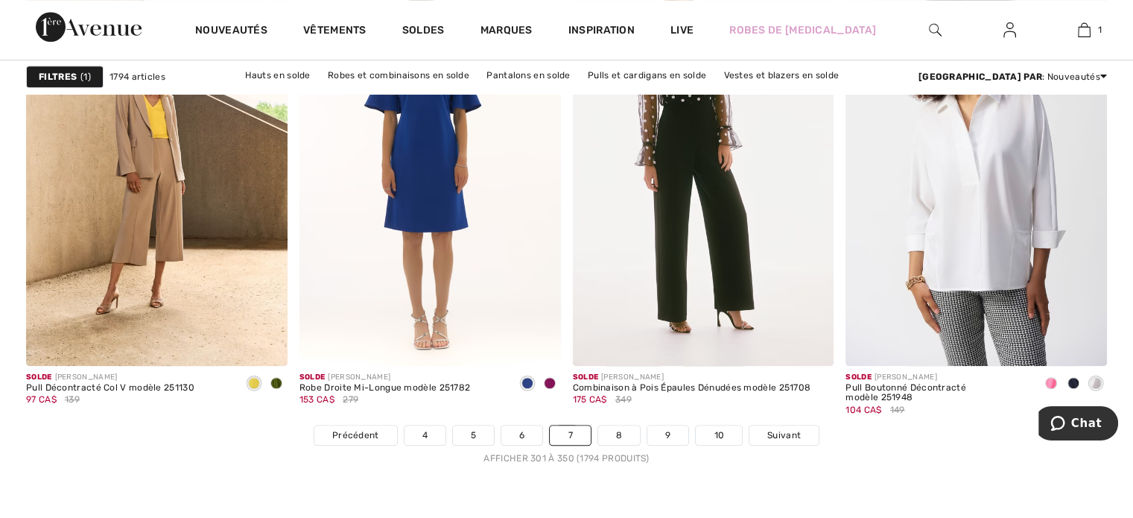
scroll to position [6885, 0]
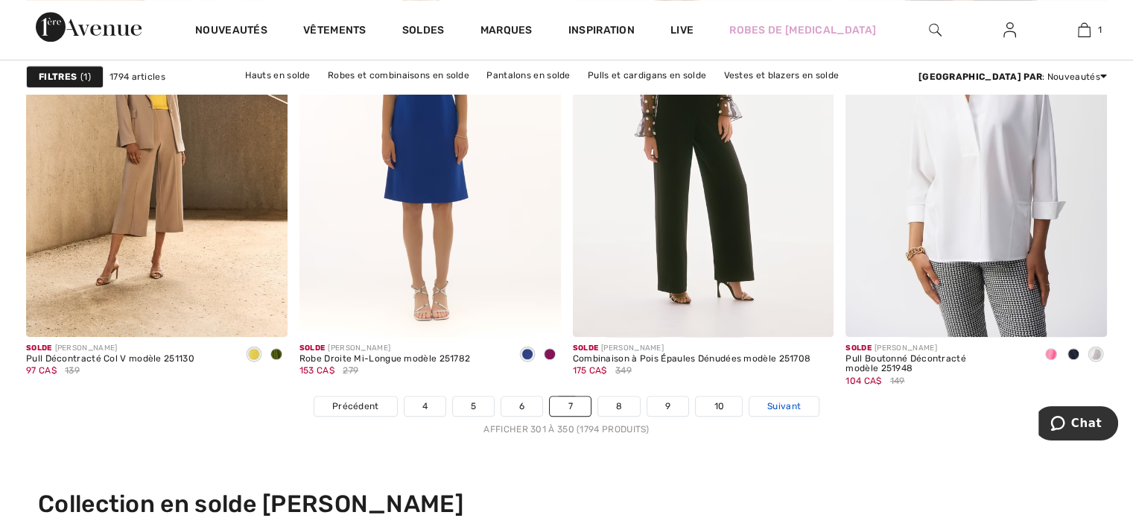
click at [788, 405] on span "Suivant" at bounding box center [784, 405] width 34 height 13
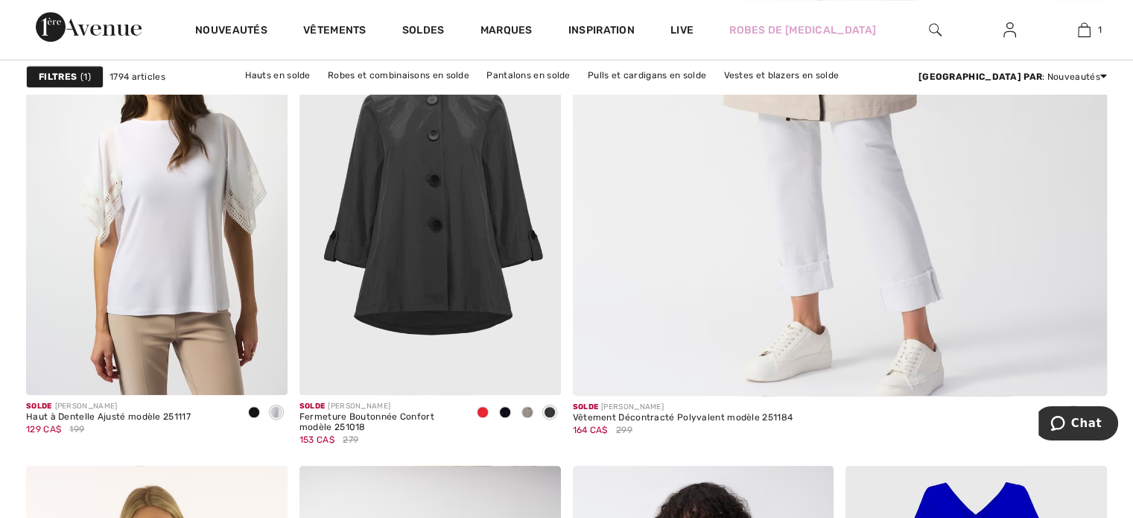
scroll to position [710, 0]
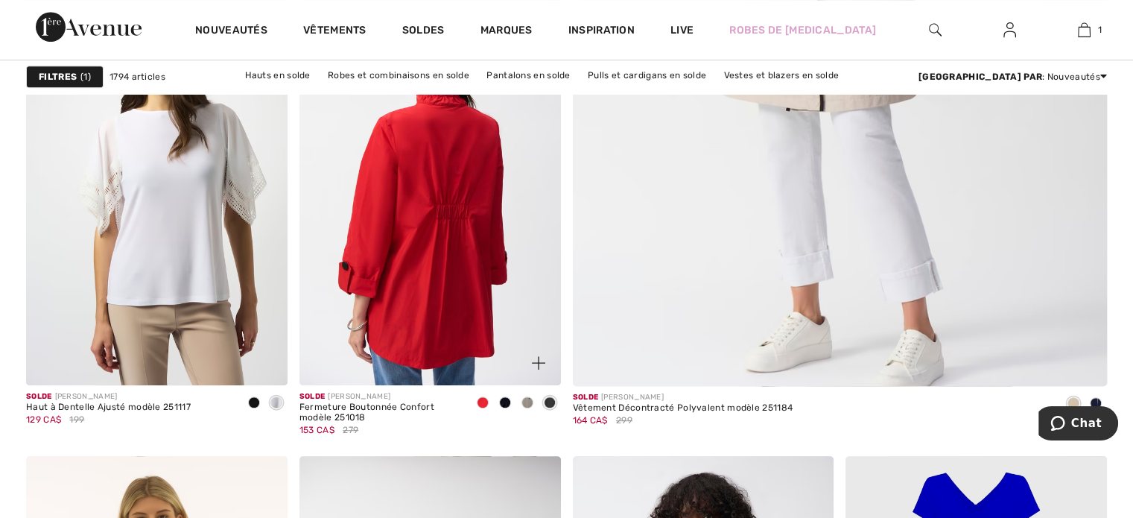
click at [435, 262] on img at bounding box center [431, 189] width 262 height 392
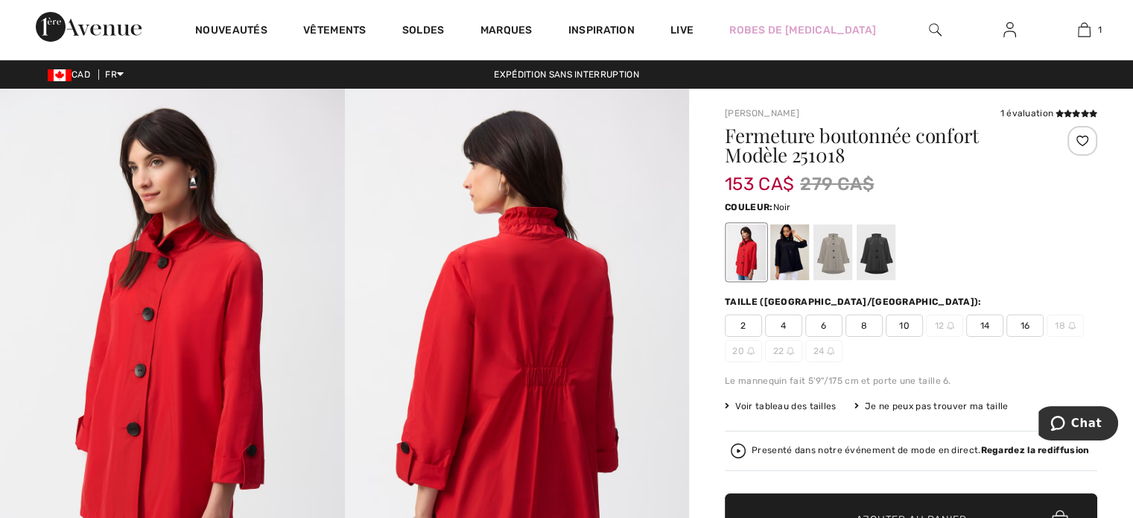
click at [873, 258] on div at bounding box center [876, 252] width 39 height 56
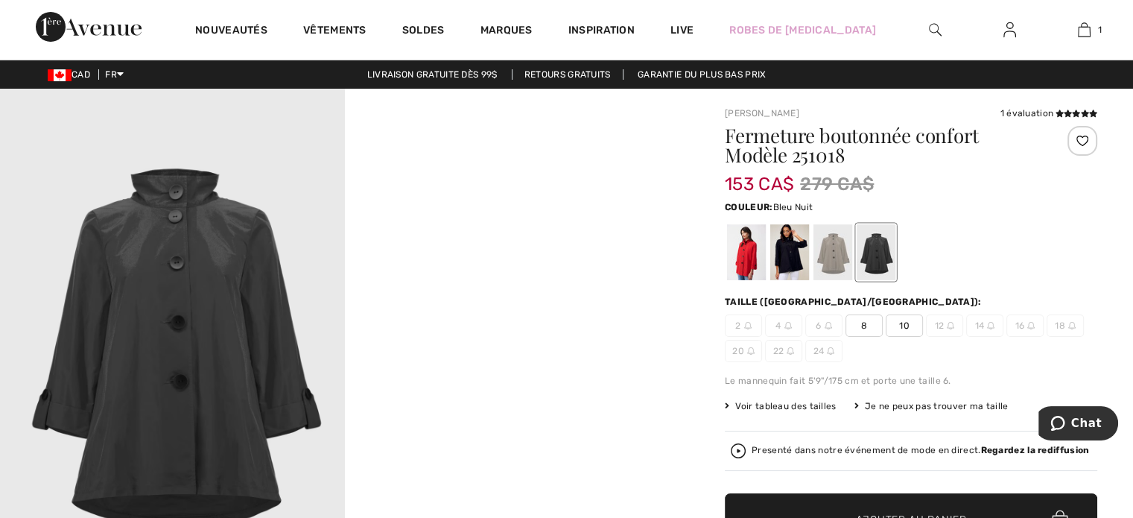
click at [798, 250] on div at bounding box center [789, 252] width 39 height 56
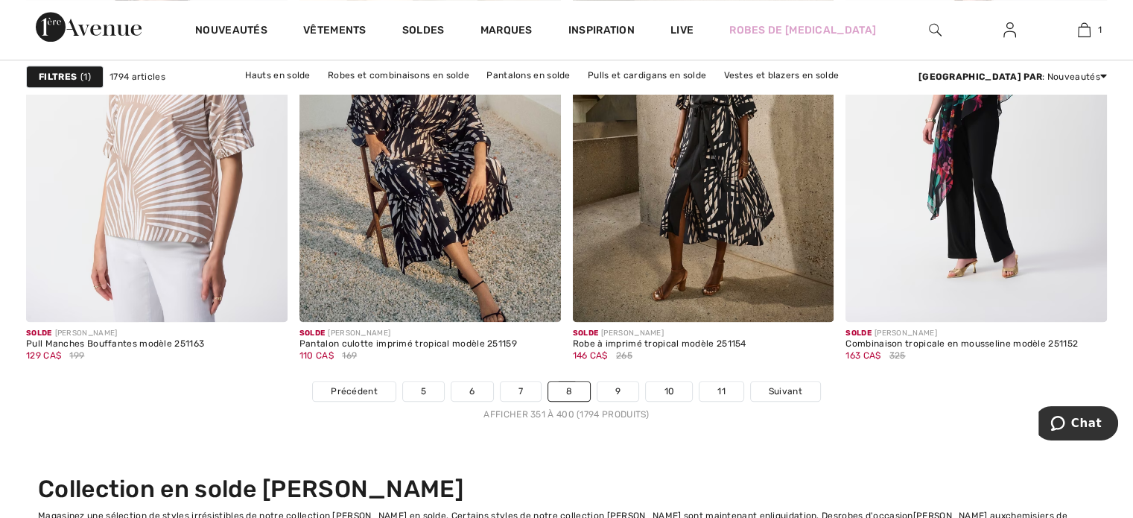
scroll to position [6871, 0]
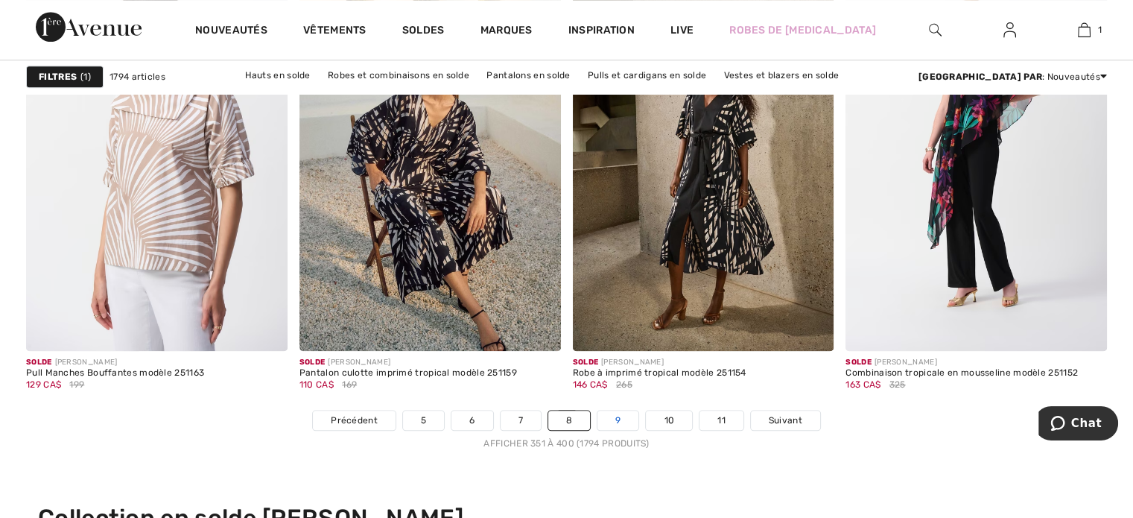
click at [618, 411] on link "9" at bounding box center [618, 420] width 41 height 19
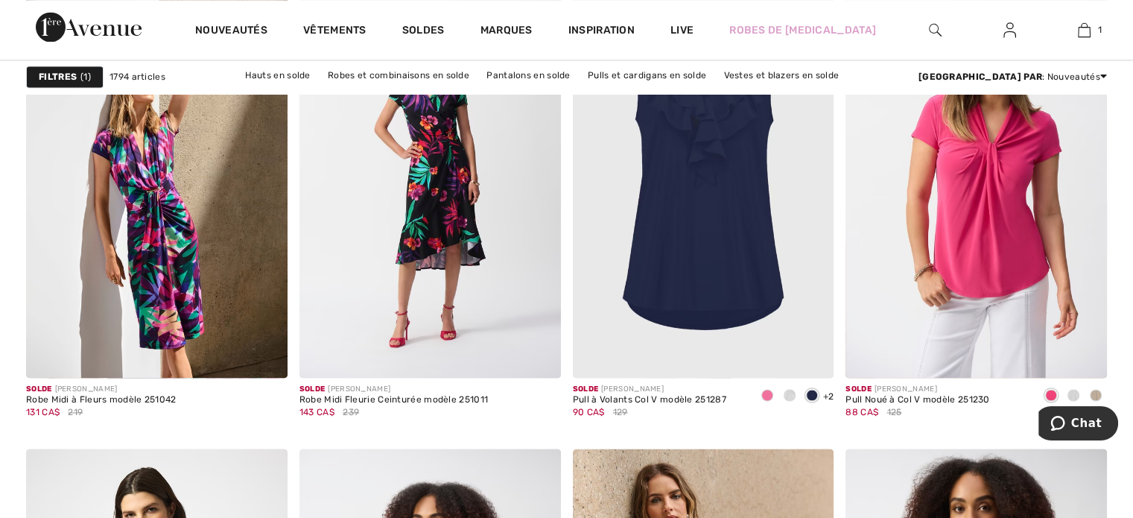
scroll to position [2264, 0]
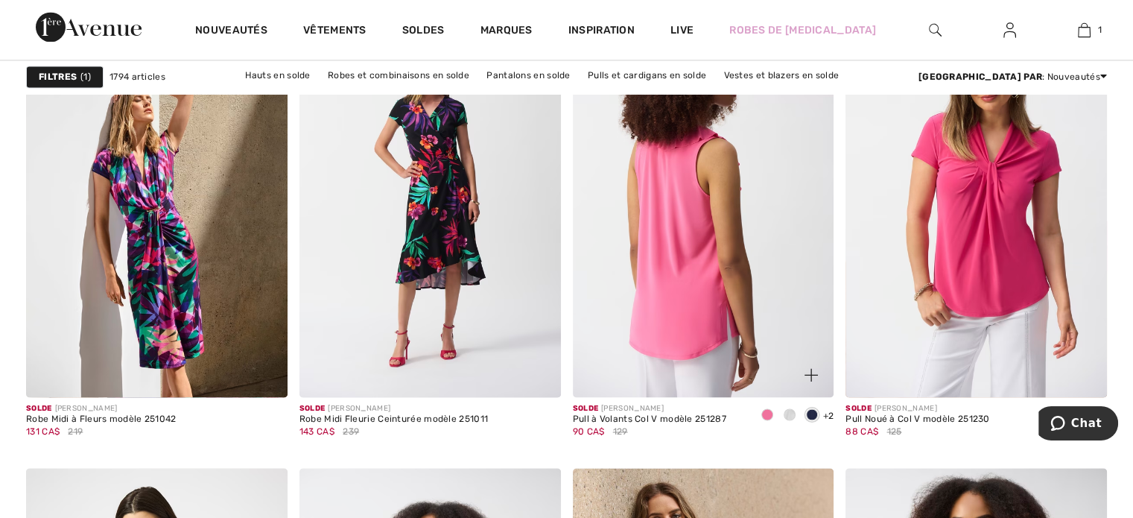
click at [720, 237] on img at bounding box center [704, 201] width 262 height 392
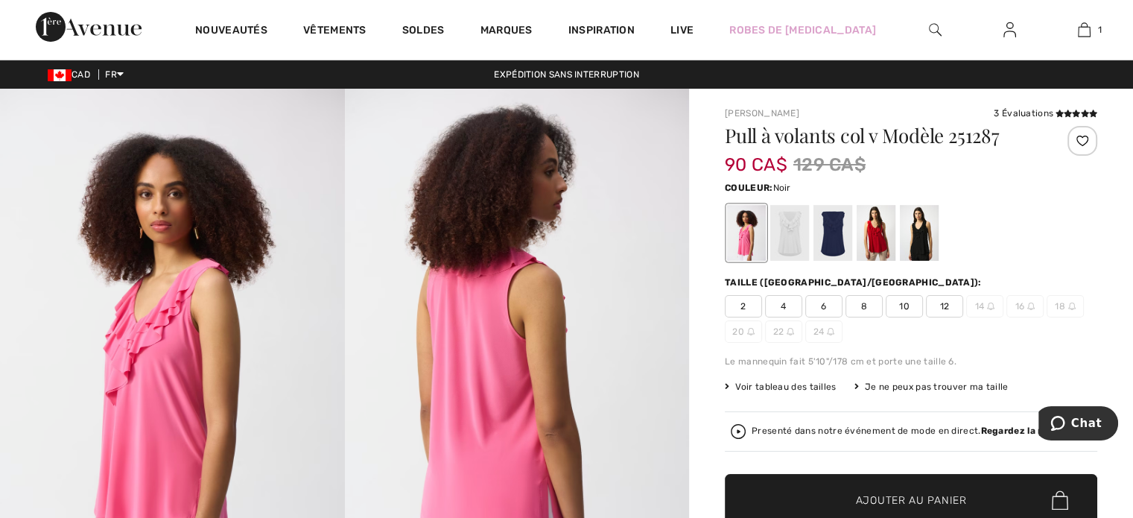
drag, startPoint x: 0, startPoint y: 0, endPoint x: 923, endPoint y: 242, distance: 954.4
click at [923, 242] on div at bounding box center [919, 233] width 39 height 56
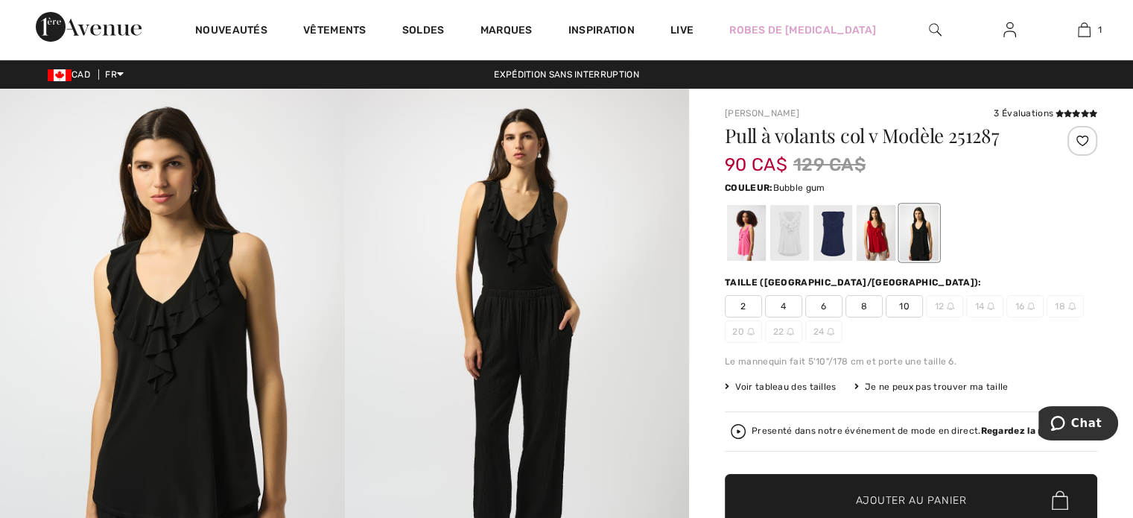
click at [750, 235] on div at bounding box center [746, 233] width 39 height 56
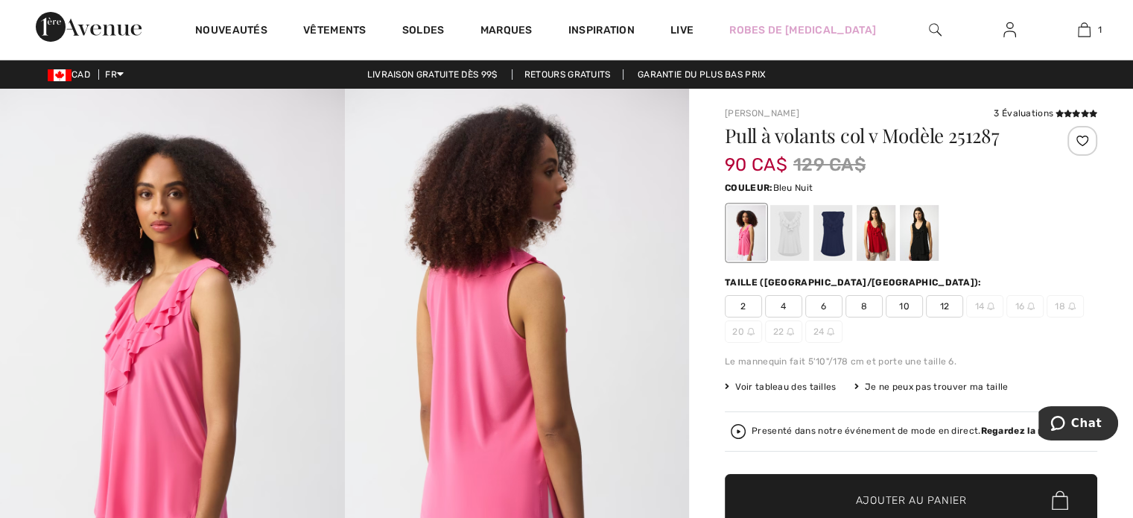
click at [839, 232] on div at bounding box center [833, 233] width 39 height 56
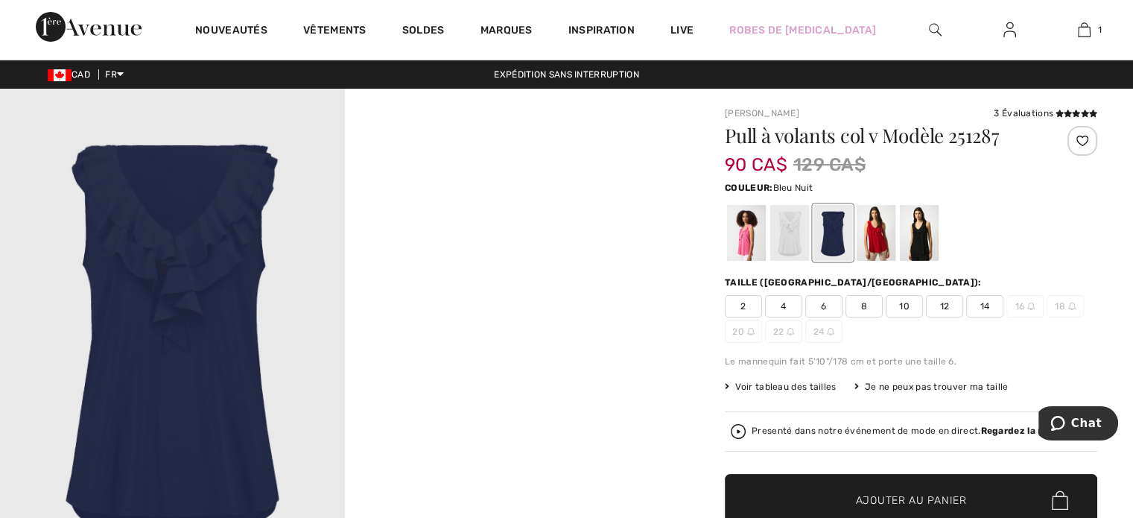
click at [983, 308] on span "14" at bounding box center [984, 306] width 37 height 22
click at [885, 498] on span "Ajouter au panier" at bounding box center [911, 500] width 111 height 16
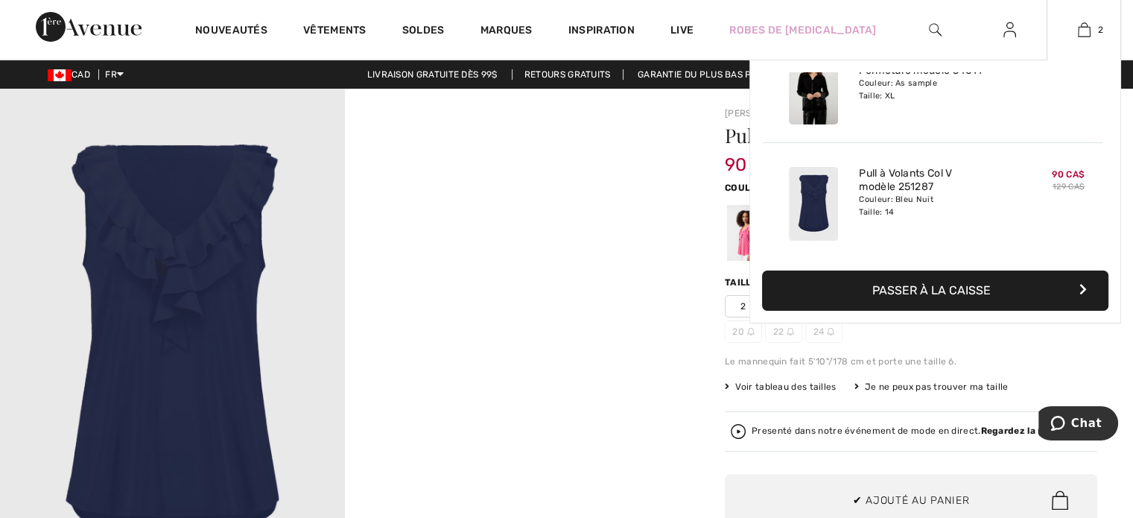
click at [944, 287] on button "Passer à la caisse" at bounding box center [935, 290] width 346 height 40
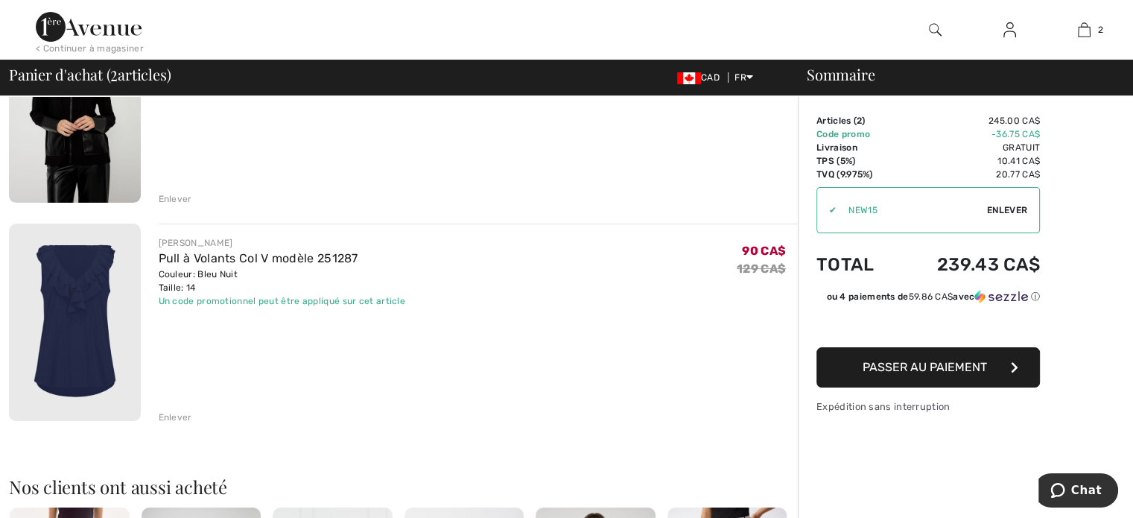
scroll to position [321, 0]
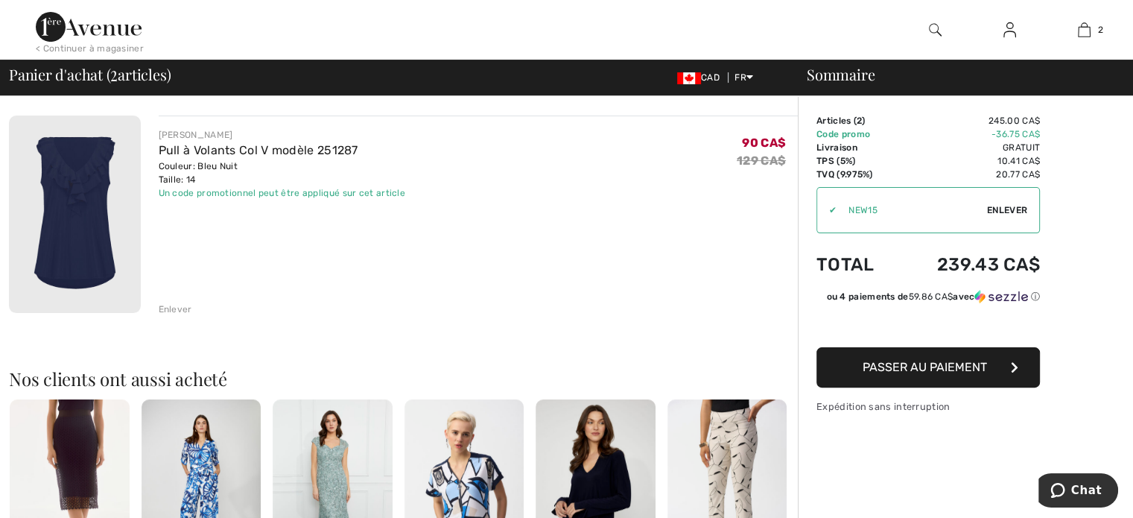
click at [177, 305] on div "Enlever" at bounding box center [176, 308] width 34 height 13
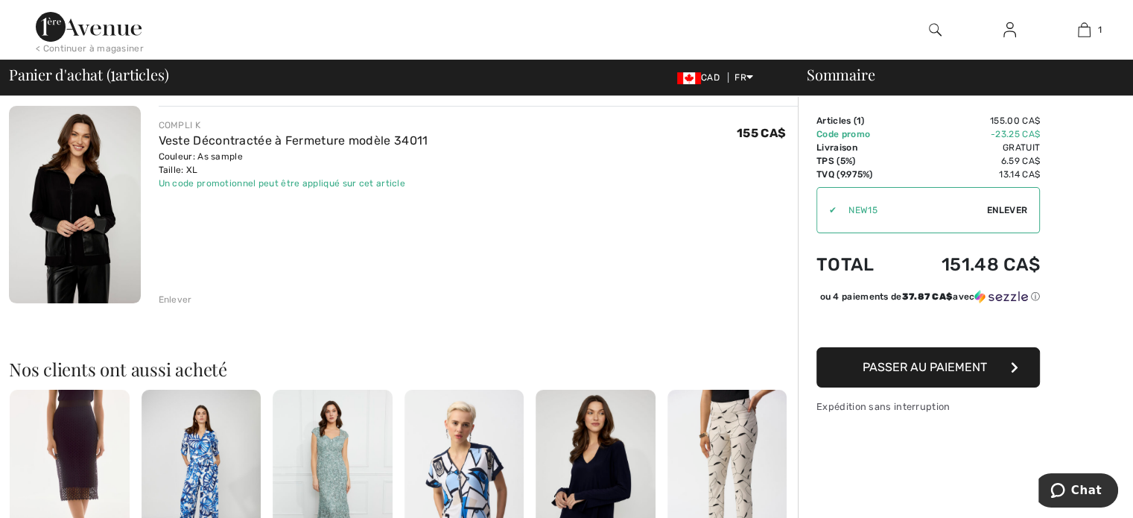
scroll to position [109, 0]
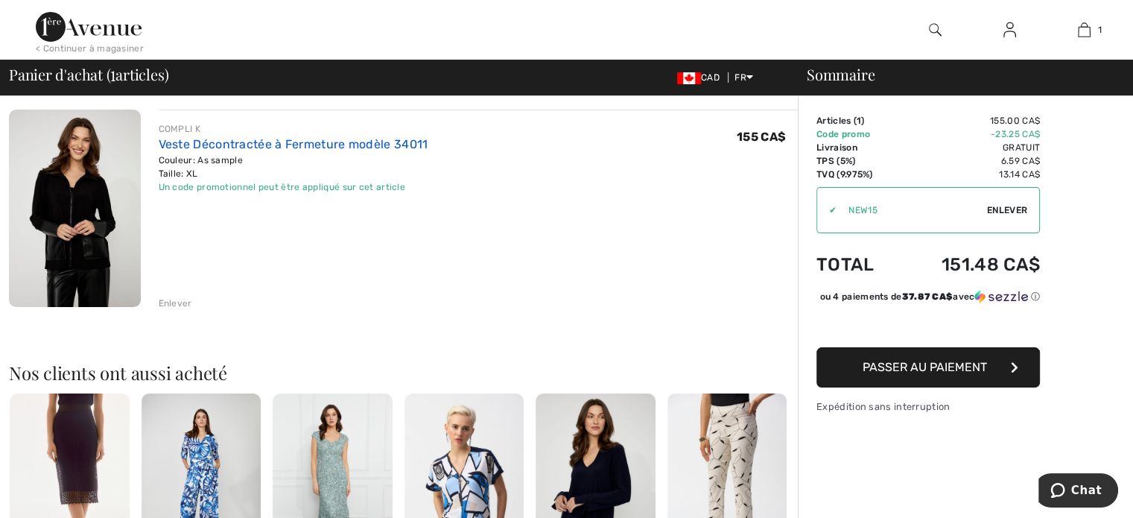
click at [232, 151] on link "Veste Décontractée à Fermeture modèle 34011" at bounding box center [294, 144] width 270 height 14
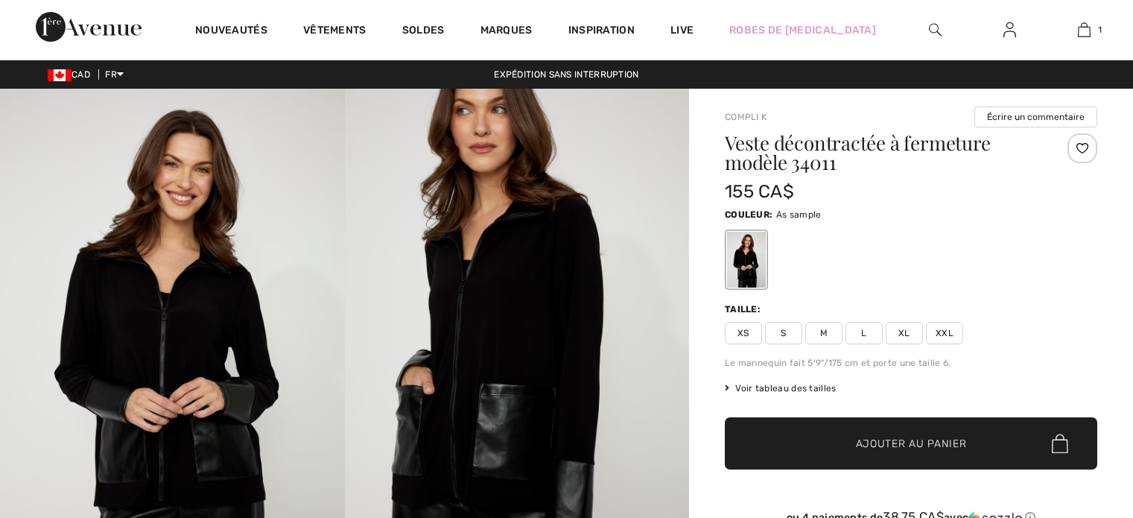
checkbox input "true"
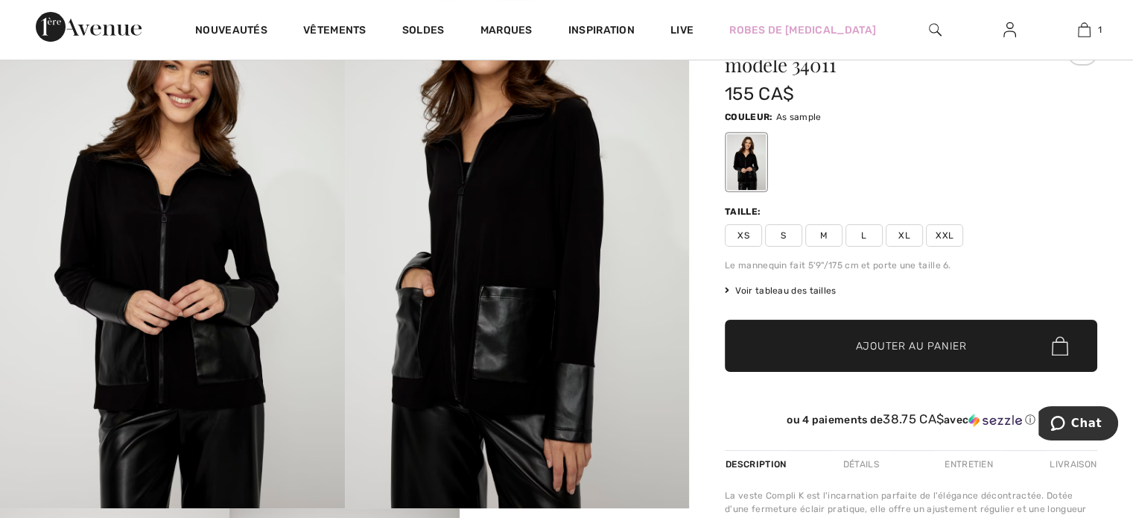
scroll to position [101, 0]
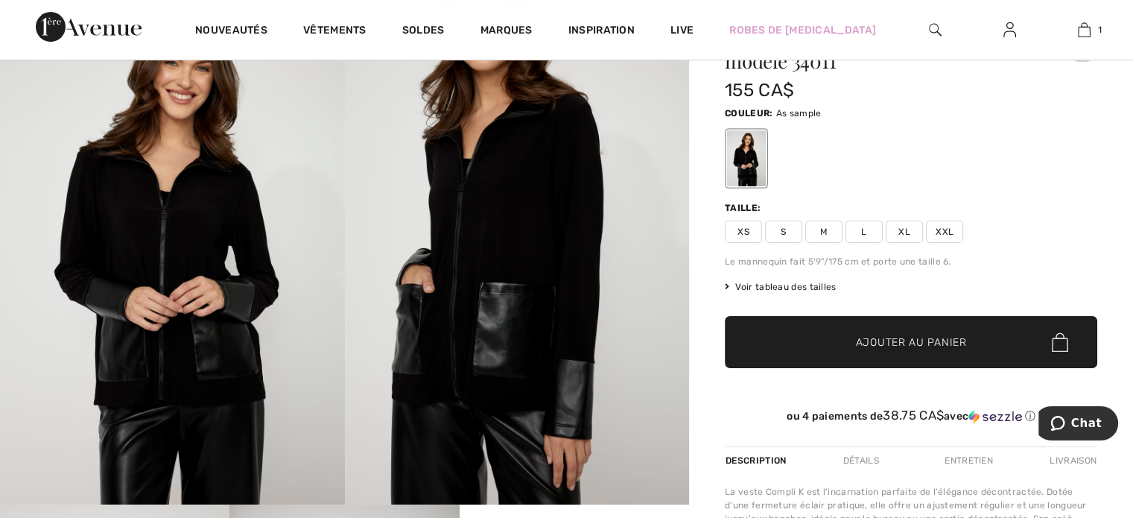
click at [801, 286] on span "Voir tableau des tailles" at bounding box center [781, 286] width 112 height 13
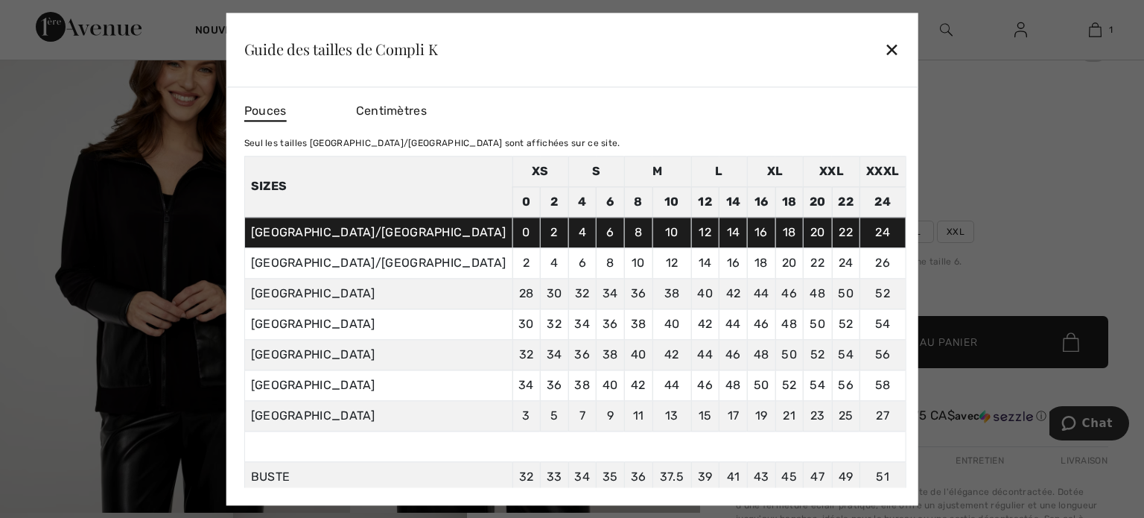
click at [884, 50] on div "✕" at bounding box center [892, 49] width 16 height 31
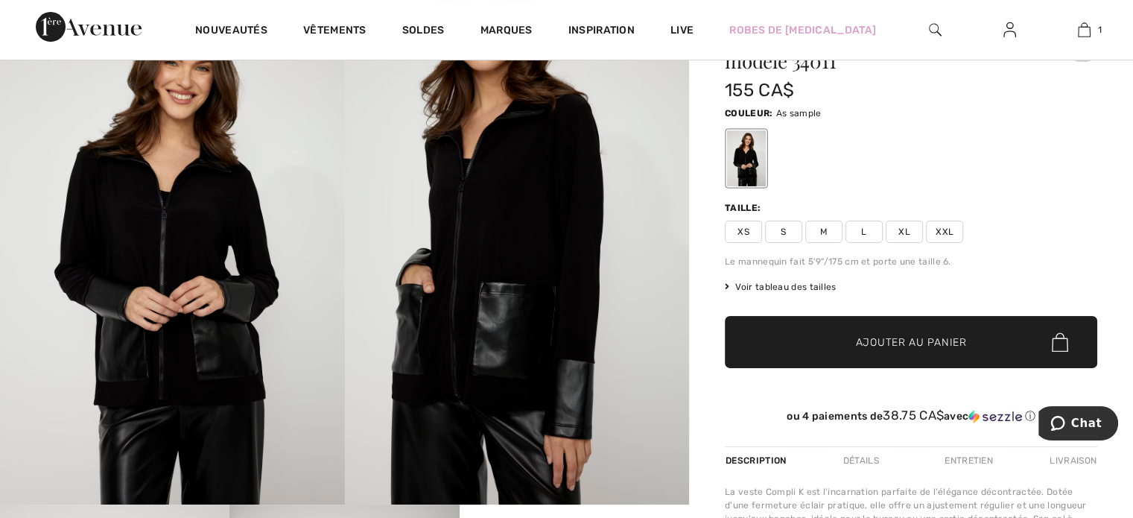
click at [859, 229] on span "L" at bounding box center [864, 232] width 37 height 22
click at [890, 353] on span "✔ Ajouté au panier Ajouter au panier" at bounding box center [911, 342] width 373 height 52
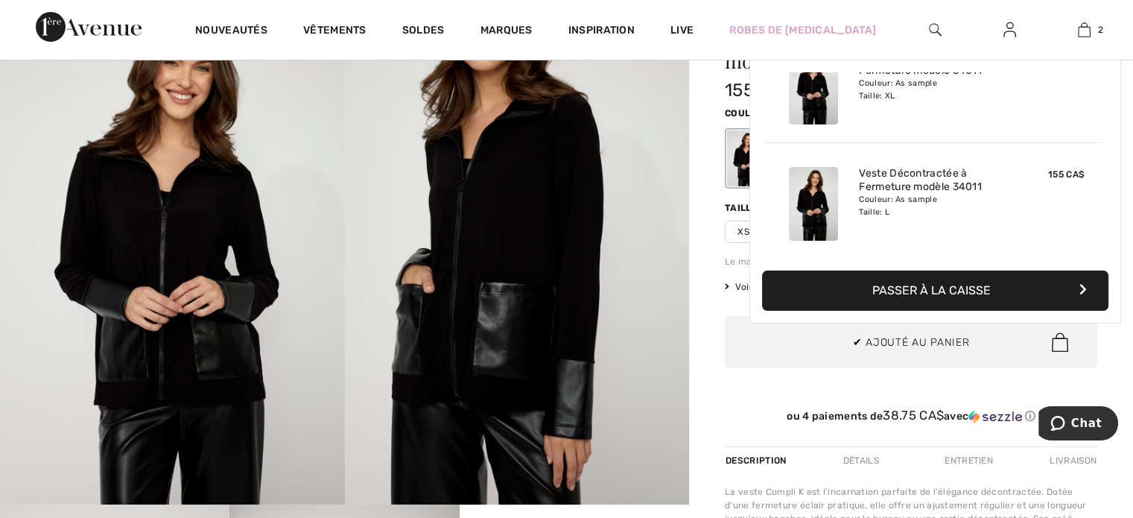
scroll to position [0, 0]
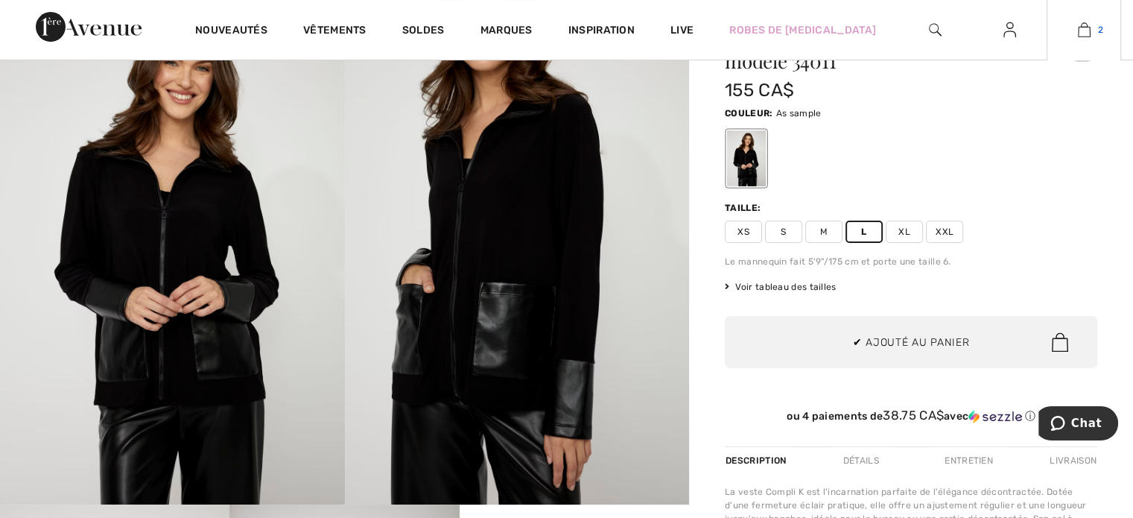
click at [1088, 31] on img at bounding box center [1084, 30] width 13 height 18
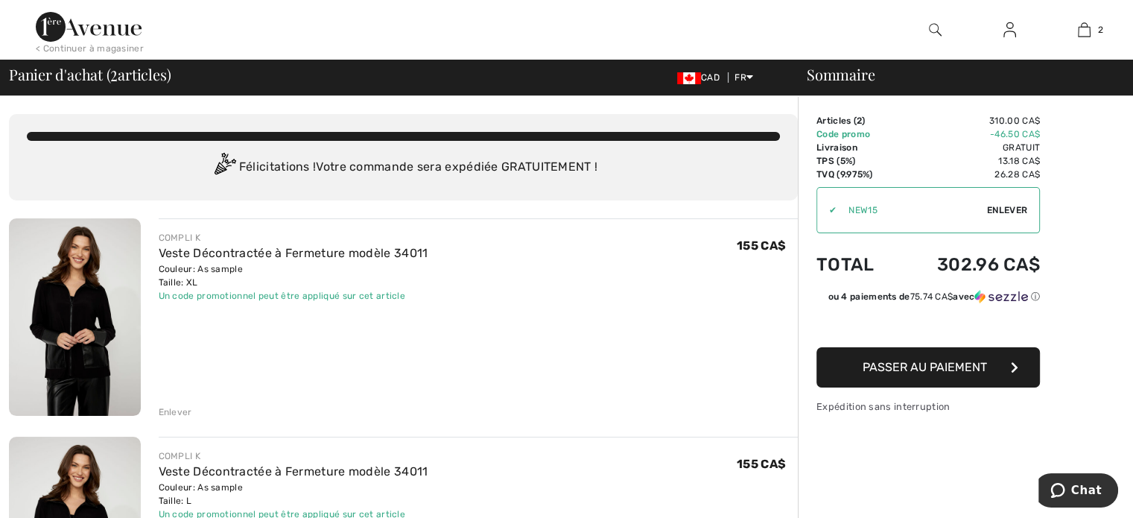
click at [171, 412] on div "Enlever" at bounding box center [176, 411] width 34 height 13
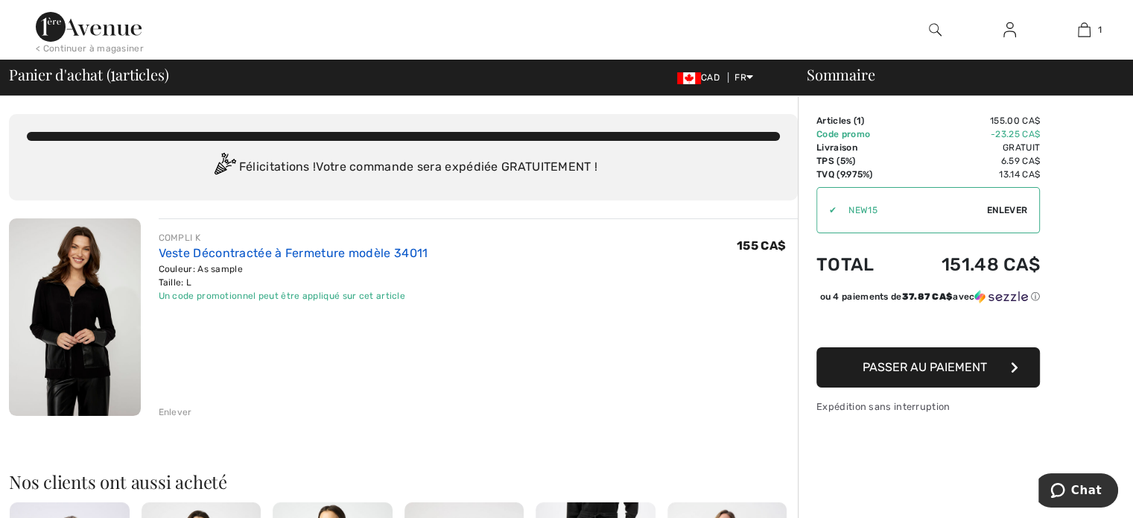
click at [319, 250] on link "Veste Décontractée à Fermeture modèle 34011" at bounding box center [294, 253] width 270 height 14
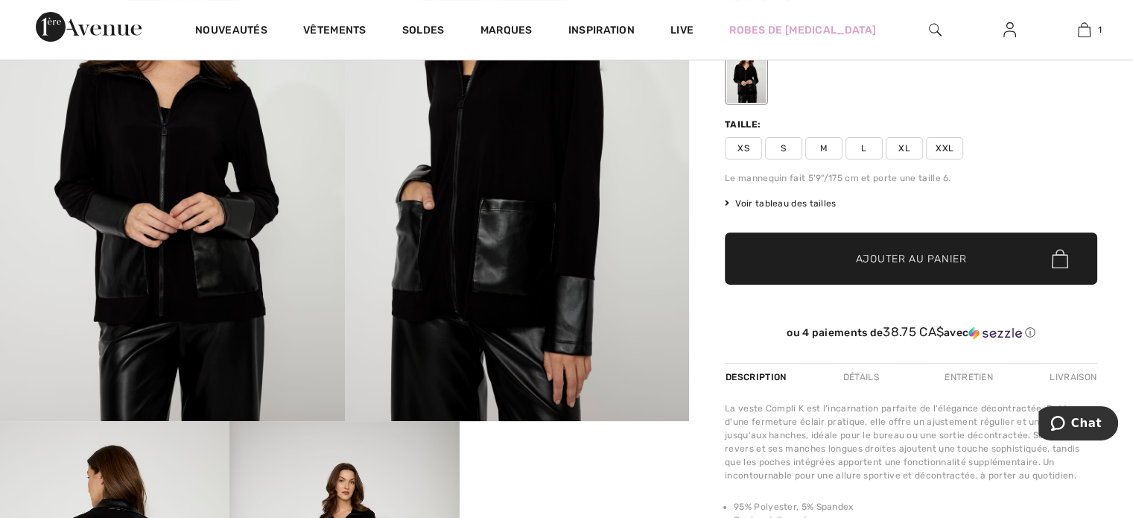
scroll to position [188, 0]
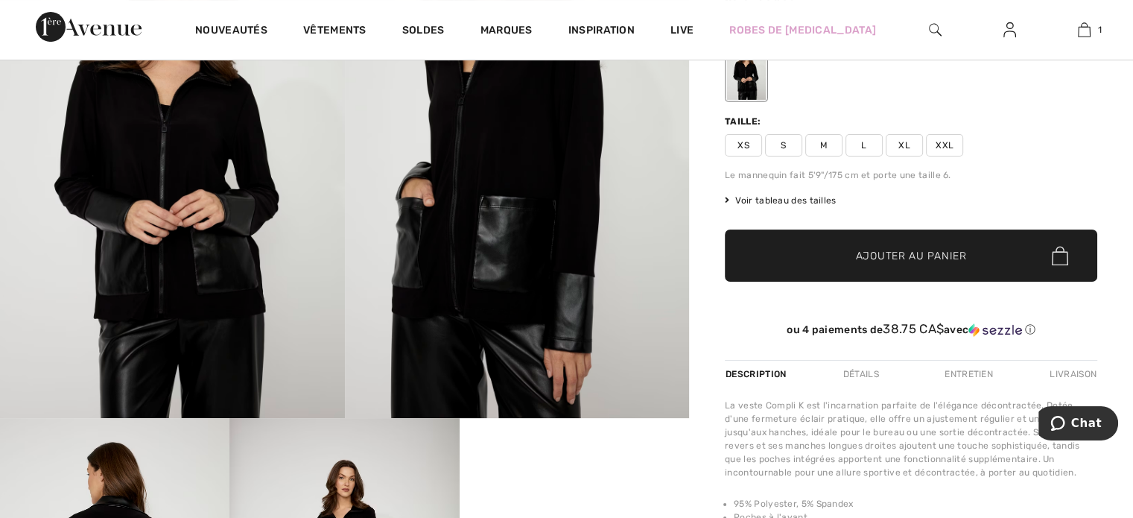
click at [819, 197] on span "Voir tableau des tailles" at bounding box center [781, 200] width 112 height 13
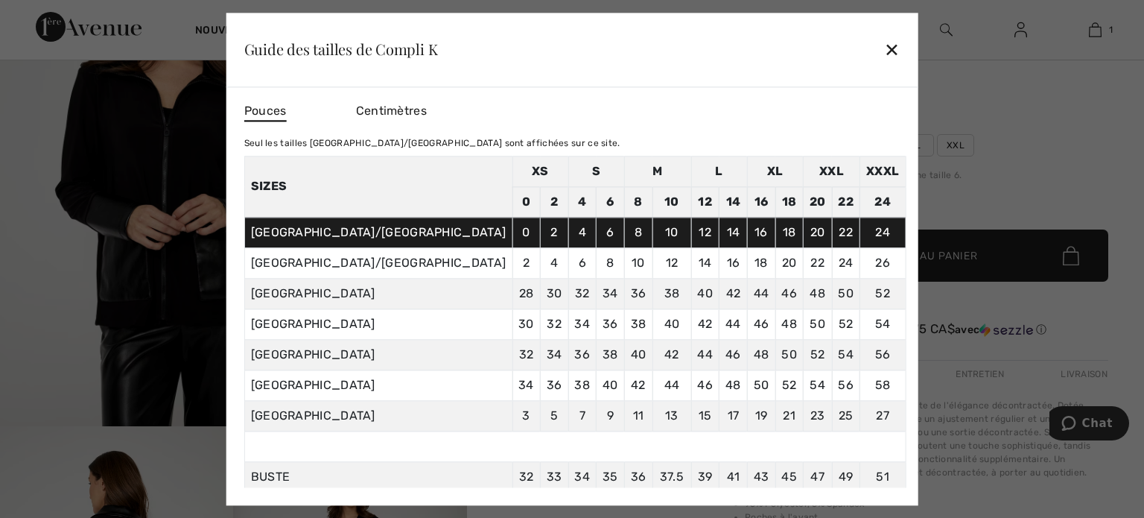
click at [884, 55] on div "✕" at bounding box center [892, 49] width 16 height 31
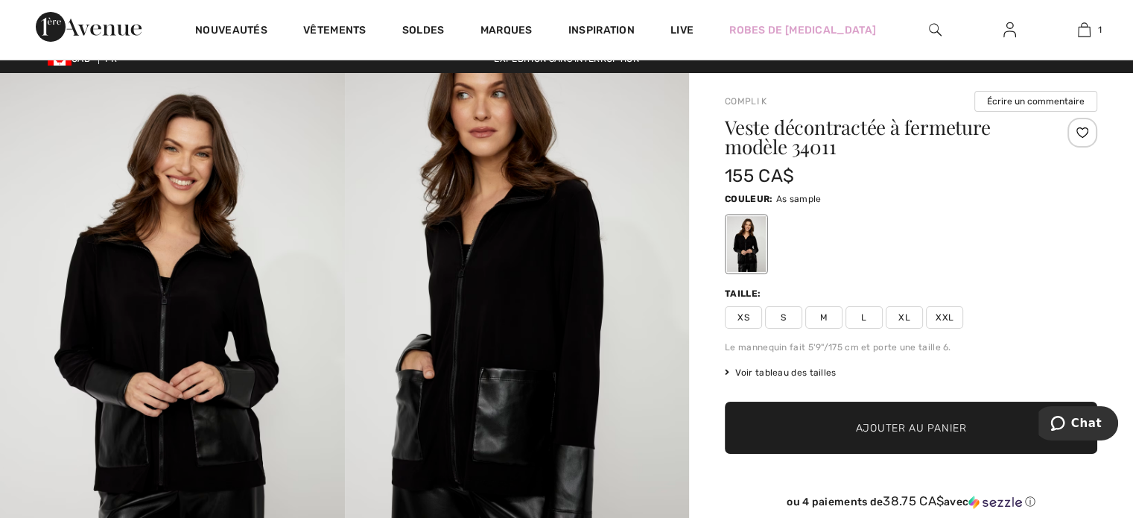
scroll to position [0, 0]
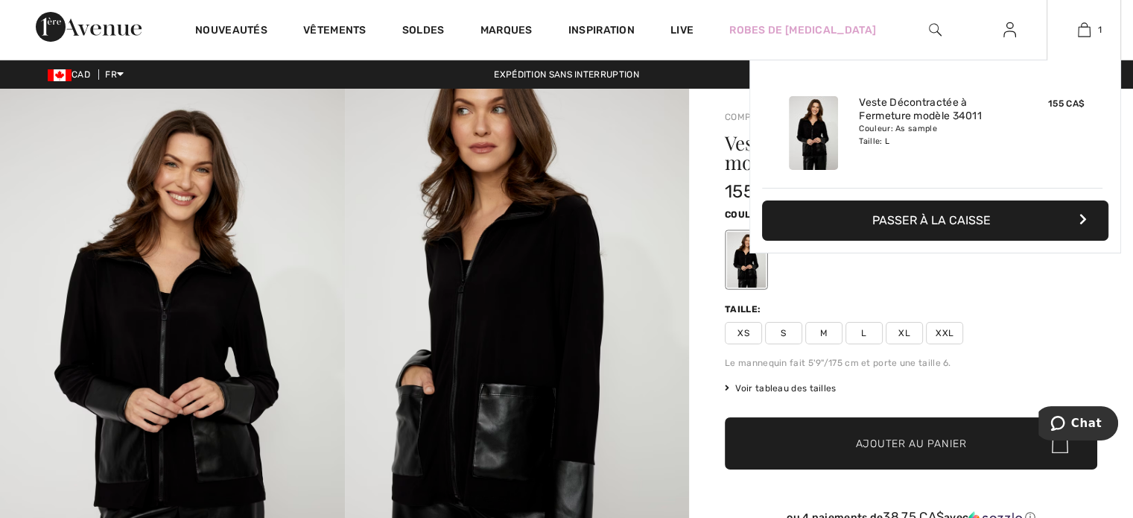
click at [909, 221] on button "Passer à la caisse" at bounding box center [935, 220] width 346 height 40
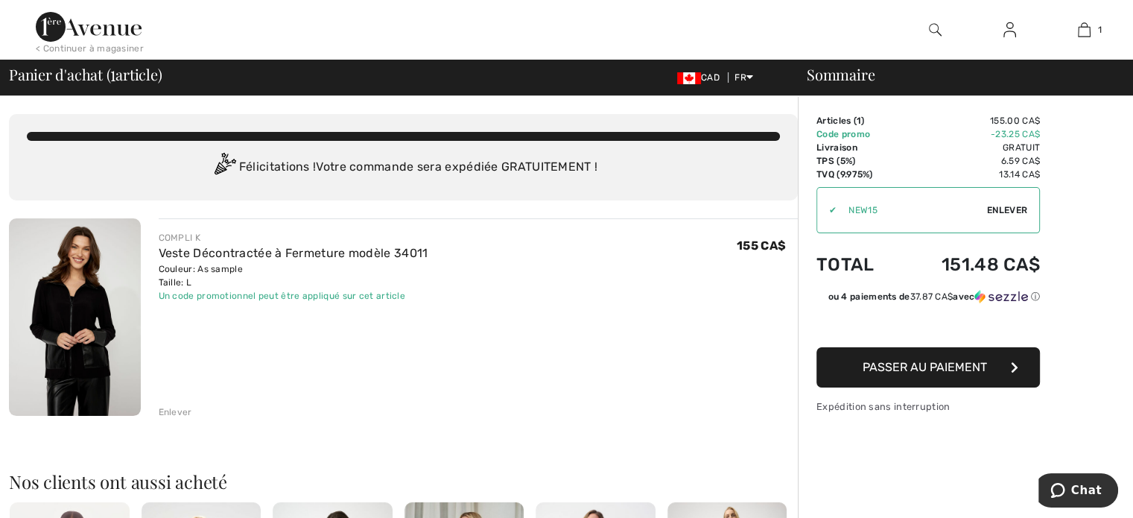
click at [914, 369] on span "Passer au paiement" at bounding box center [925, 367] width 124 height 14
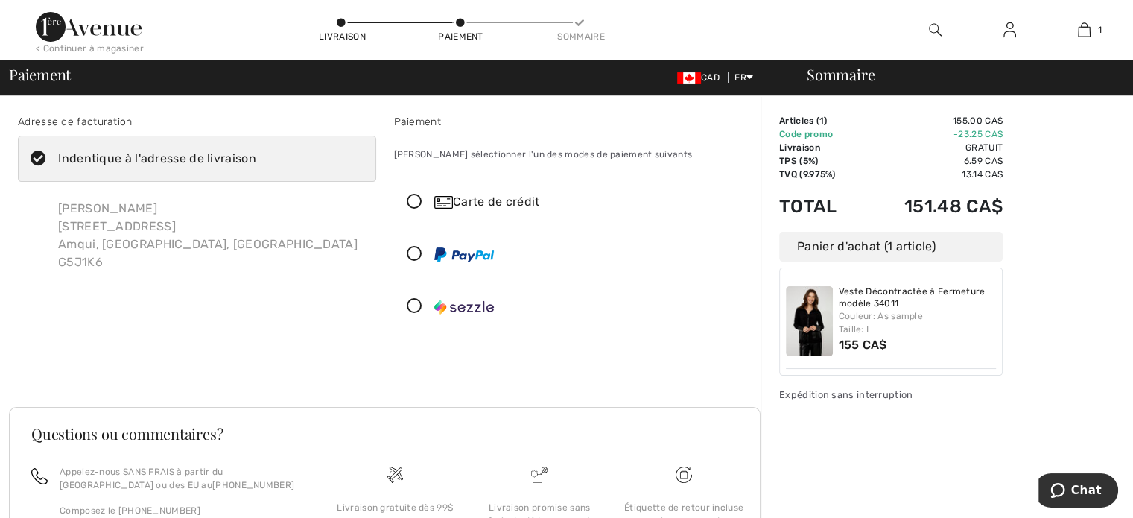
click at [414, 250] on icon at bounding box center [414, 255] width 39 height 16
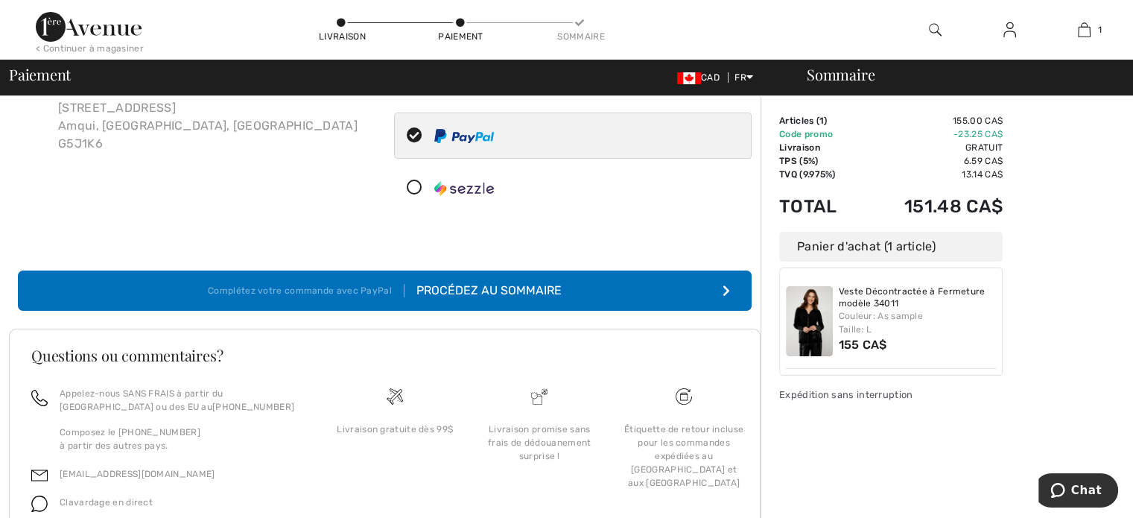
scroll to position [123, 0]
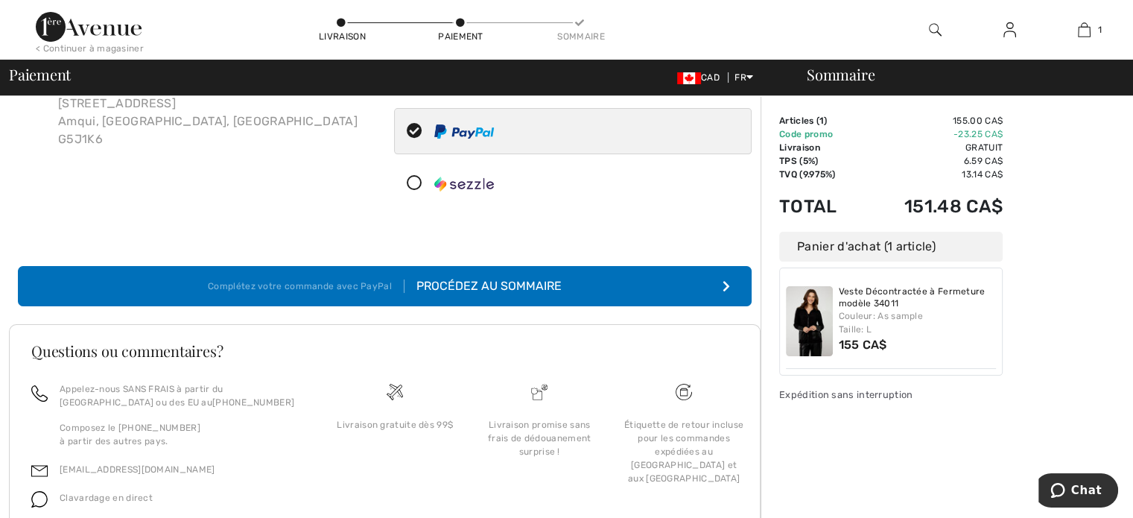
click at [481, 285] on div "Procédez au sommaire" at bounding box center [483, 286] width 157 height 18
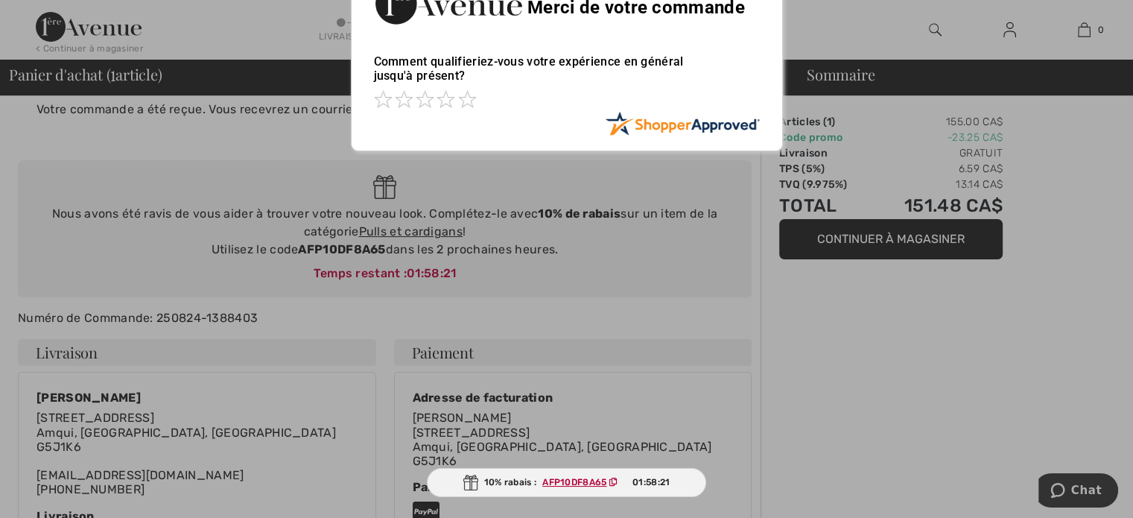
scroll to position [42, 0]
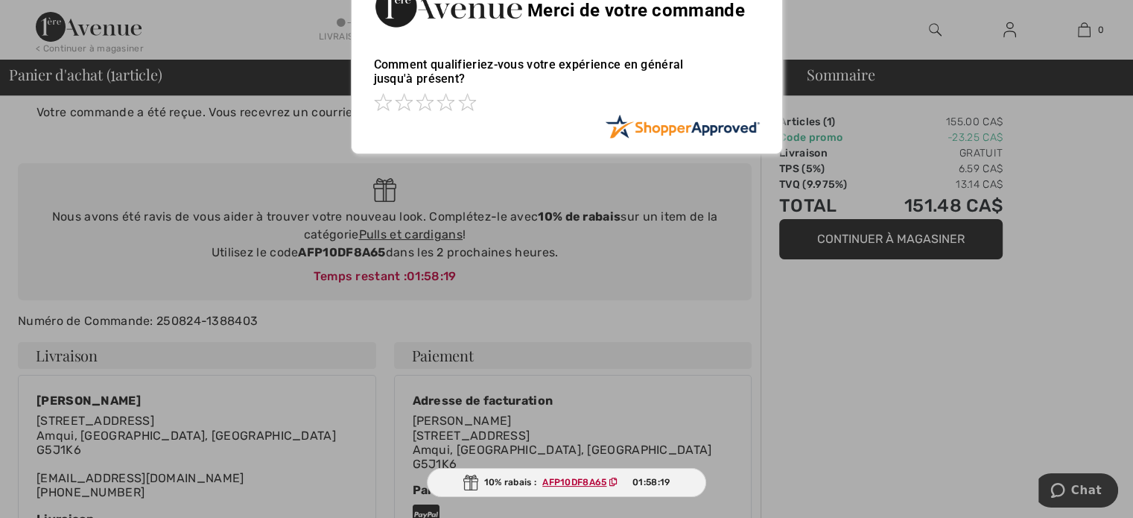
click at [837, 337] on div at bounding box center [566, 259] width 1133 height 518
click at [682, 219] on div at bounding box center [566, 259] width 1133 height 518
click at [472, 99] on span at bounding box center [467, 102] width 18 height 18
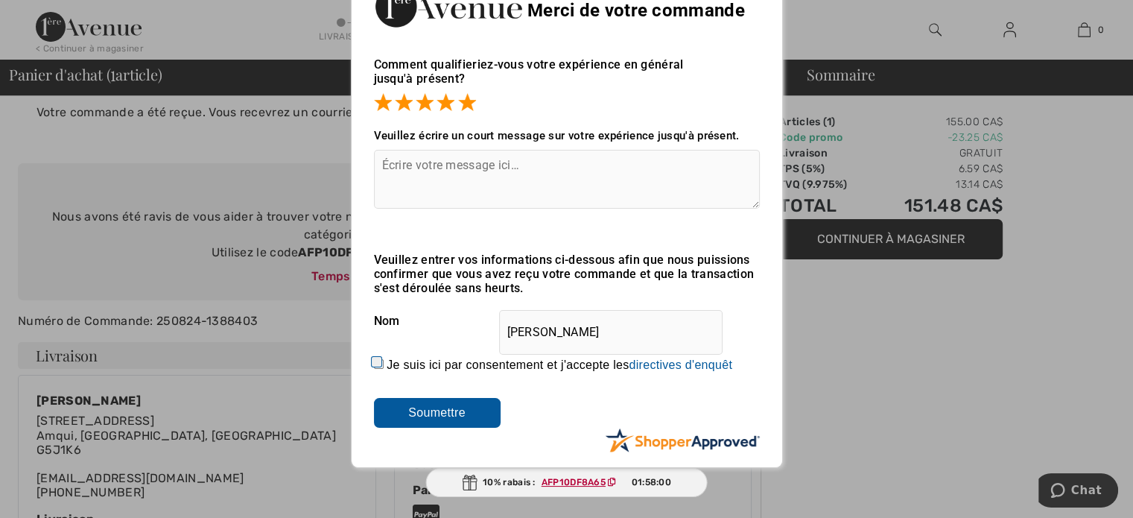
click at [378, 363] on input "Je suis ici par consentement et j'accepte les En soumettant une évaluation, vou…" at bounding box center [379, 364] width 10 height 10
checkbox input "true"
click at [434, 416] on input "Soumettre" at bounding box center [437, 413] width 127 height 30
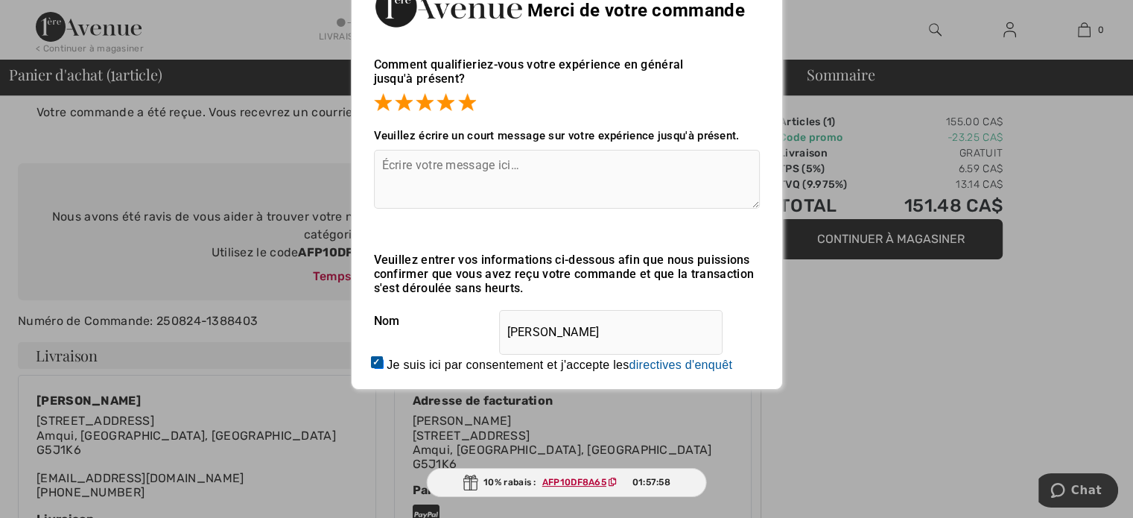
scroll to position [0, 0]
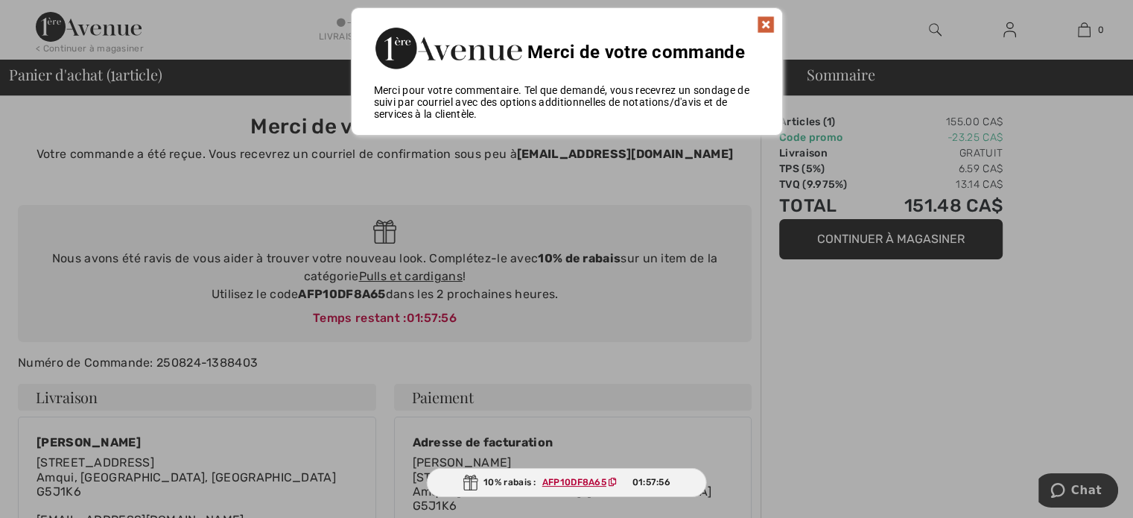
click at [772, 23] on img at bounding box center [766, 25] width 18 height 18
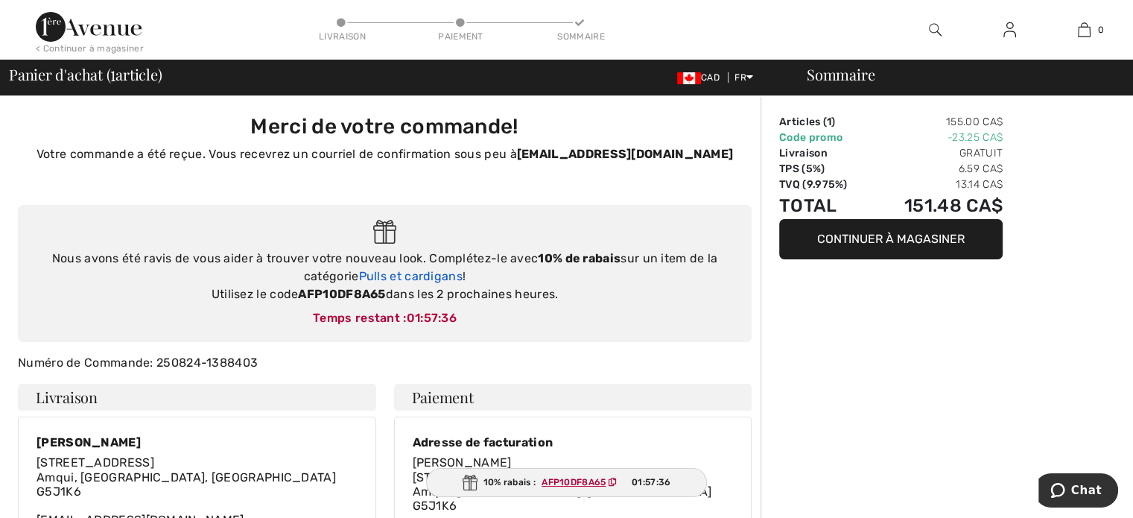
click at [421, 279] on link "Pulls et cardigans" at bounding box center [410, 276] width 104 height 14
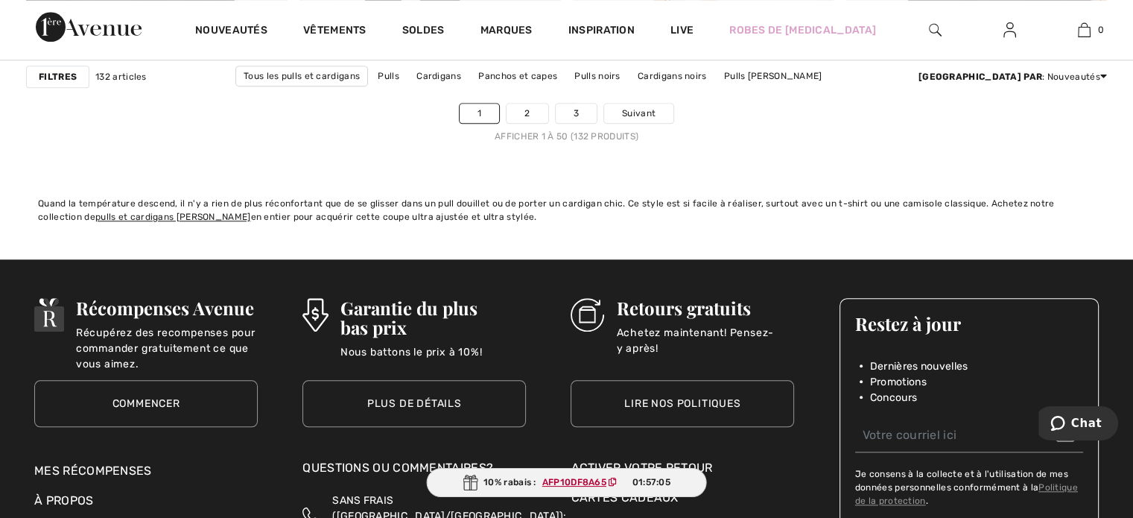
scroll to position [5674, 0]
